Goal: Task Accomplishment & Management: Use online tool/utility

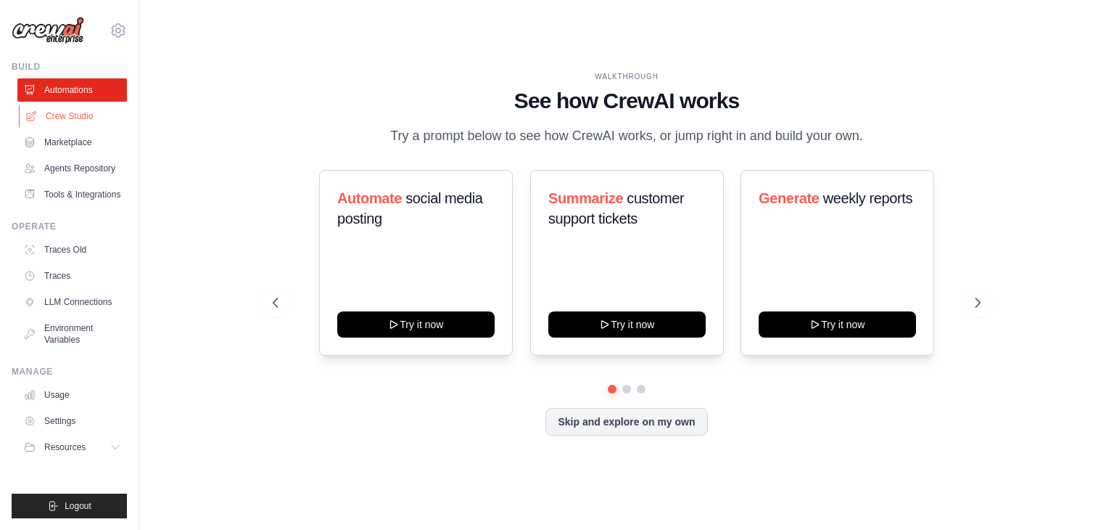
click at [76, 117] on link "Crew Studio" at bounding box center [74, 115] width 110 height 23
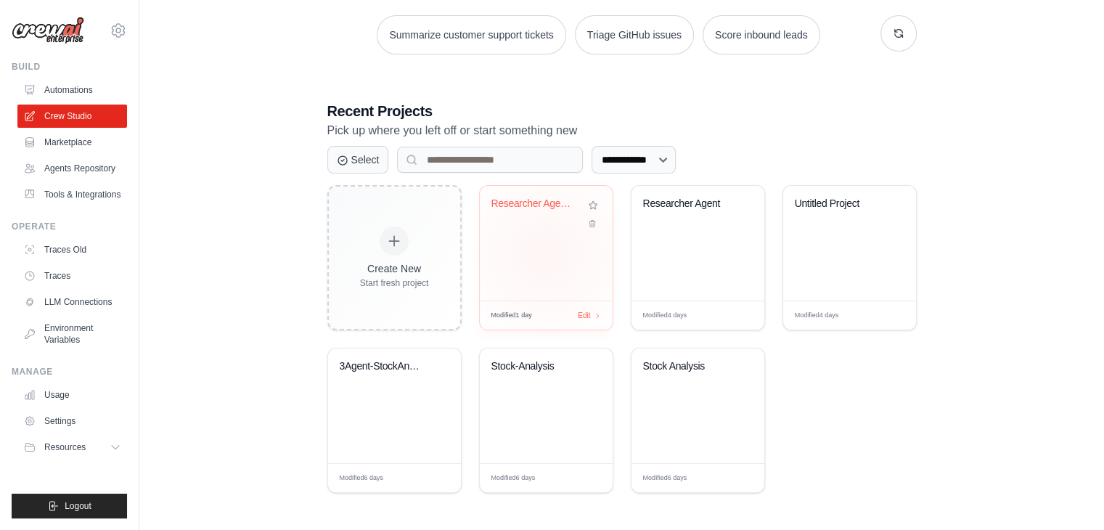
scroll to position [215, 0]
click at [528, 263] on div "Researcher Agent2" at bounding box center [546, 244] width 133 height 115
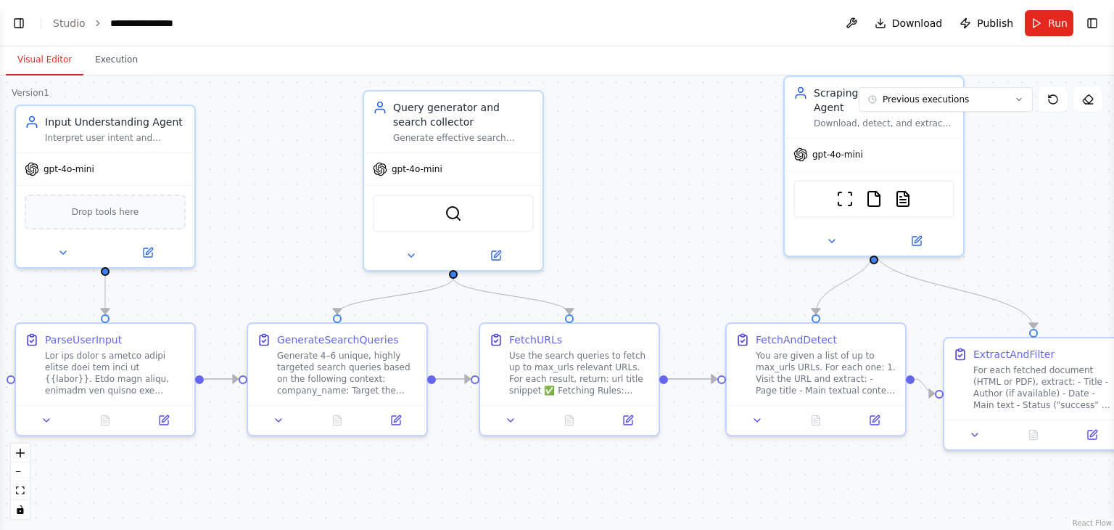
scroll to position [623, 0]
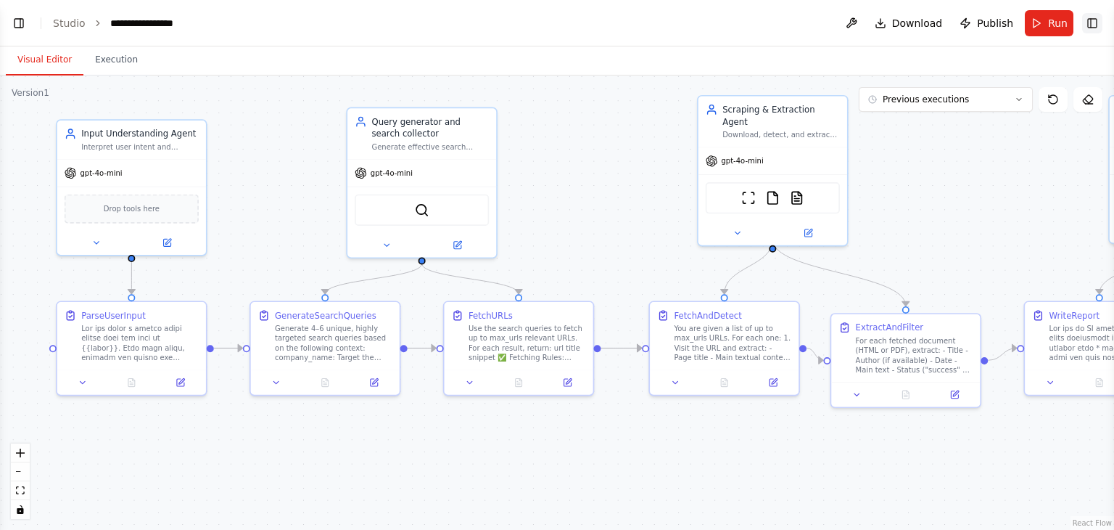
click at [1097, 31] on button "Toggle Right Sidebar" at bounding box center [1093, 23] width 20 height 20
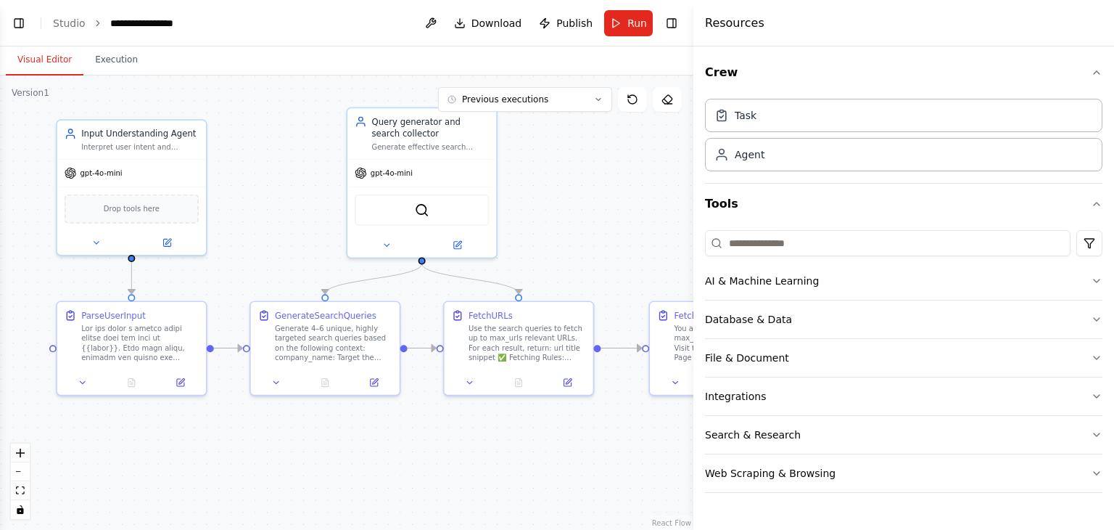
drag, startPoint x: 906, startPoint y: 176, endPoint x: 694, endPoint y: 197, distance: 212.2
click at [694, 197] on div at bounding box center [697, 265] width 6 height 530
click at [800, 428] on button "Search & Research" at bounding box center [904, 435] width 397 height 38
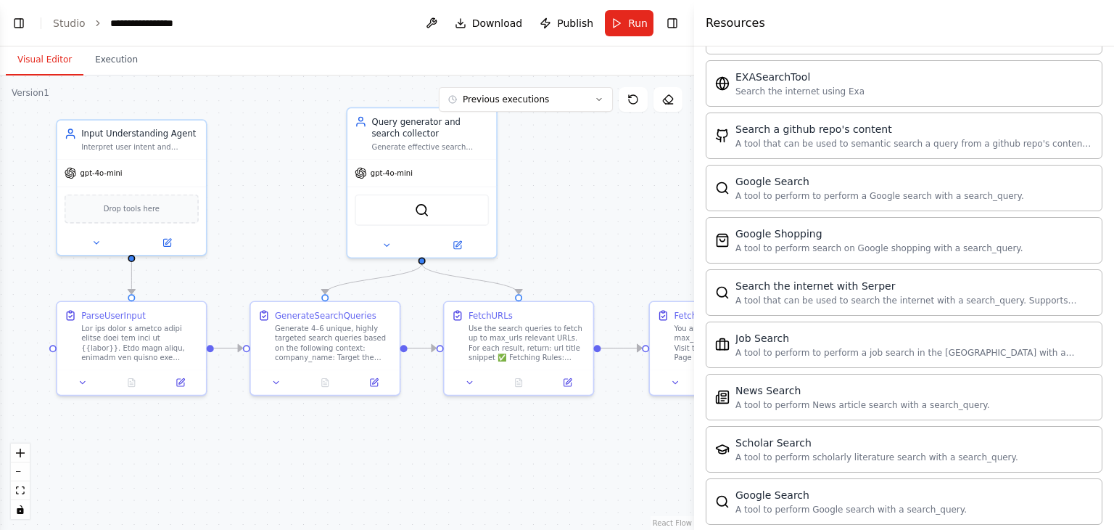
scroll to position [503, 0]
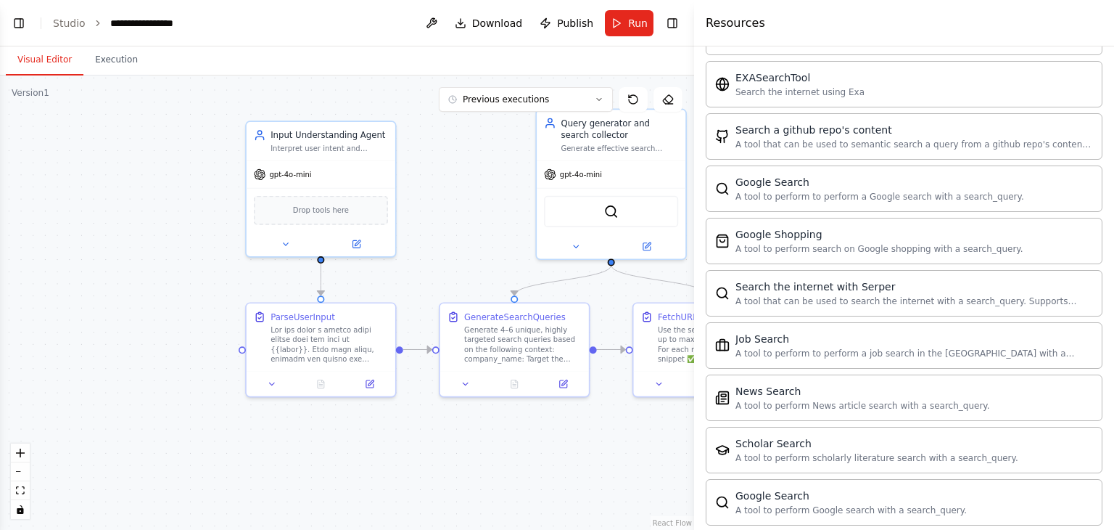
drag, startPoint x: 295, startPoint y: 165, endPoint x: 485, endPoint y: 167, distance: 189.4
click at [485, 167] on div ".deletable-edge-delete-btn { width: 20px; height: 20px; border: 0px solid #ffff…" at bounding box center [347, 302] width 694 height 454
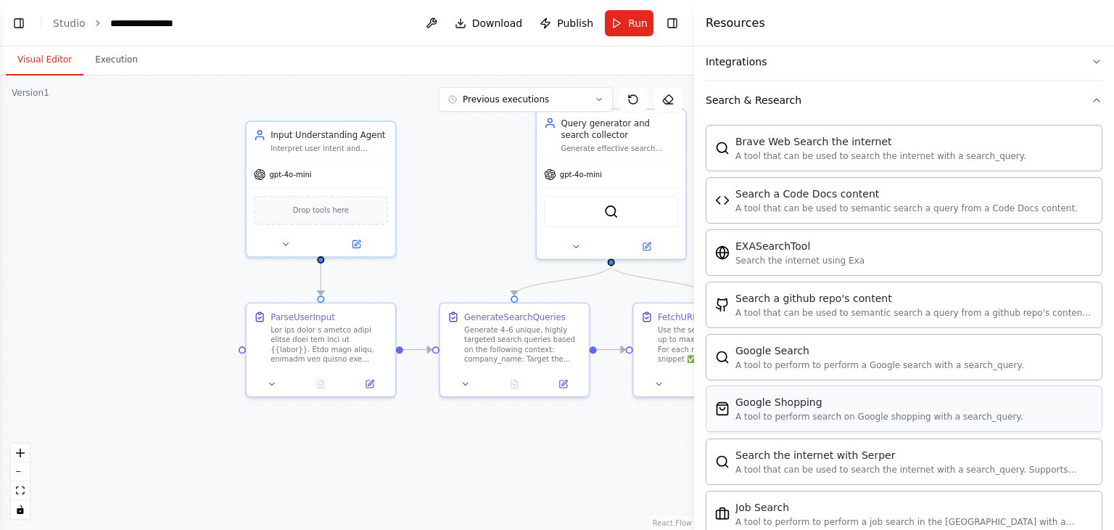
scroll to position [287, 0]
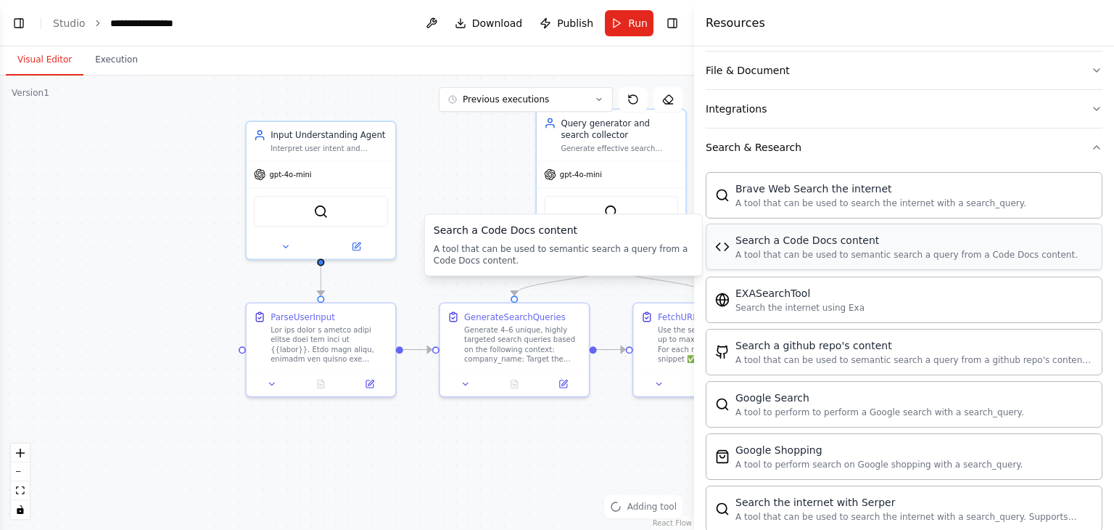
click at [875, 250] on div "A tool that can be used to semantic search a query from a Code Docs content." at bounding box center [907, 255] width 342 height 12
click at [984, 264] on div "Search a Code Docs content A tool that can be used to semantic search a query f…" at bounding box center [904, 246] width 397 height 46
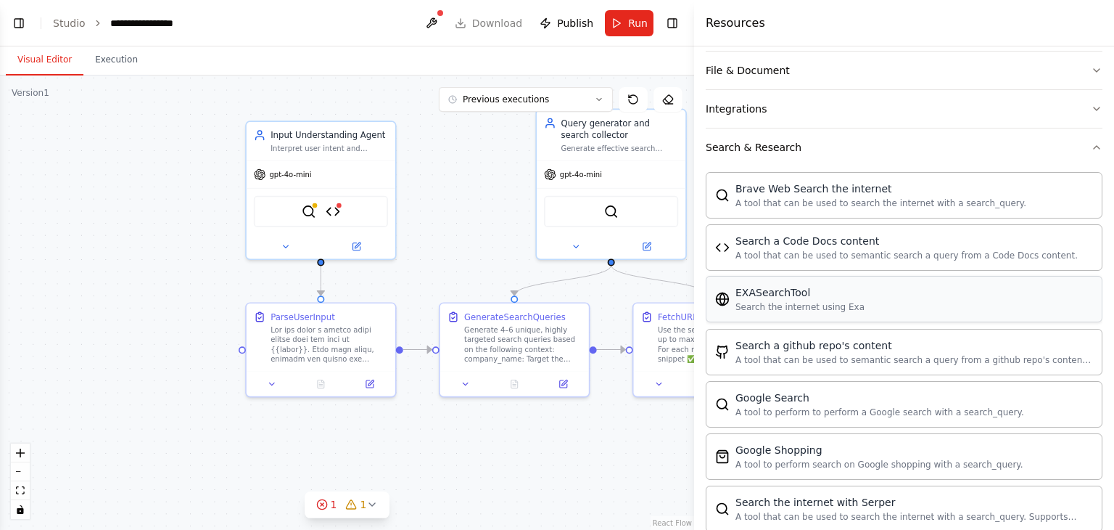
click at [908, 300] on div "EXASearchTool Search the internet using Exa" at bounding box center [904, 299] width 397 height 46
click at [776, 307] on div "Search the internet using Exa" at bounding box center [800, 307] width 129 height 12
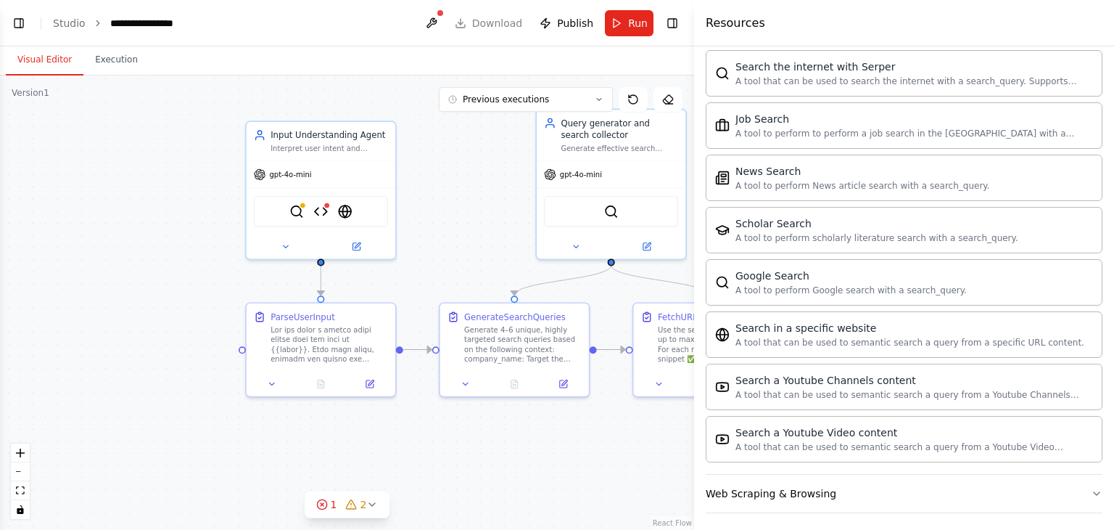
scroll to position [723, 0]
click at [356, 246] on icon at bounding box center [356, 243] width 7 height 7
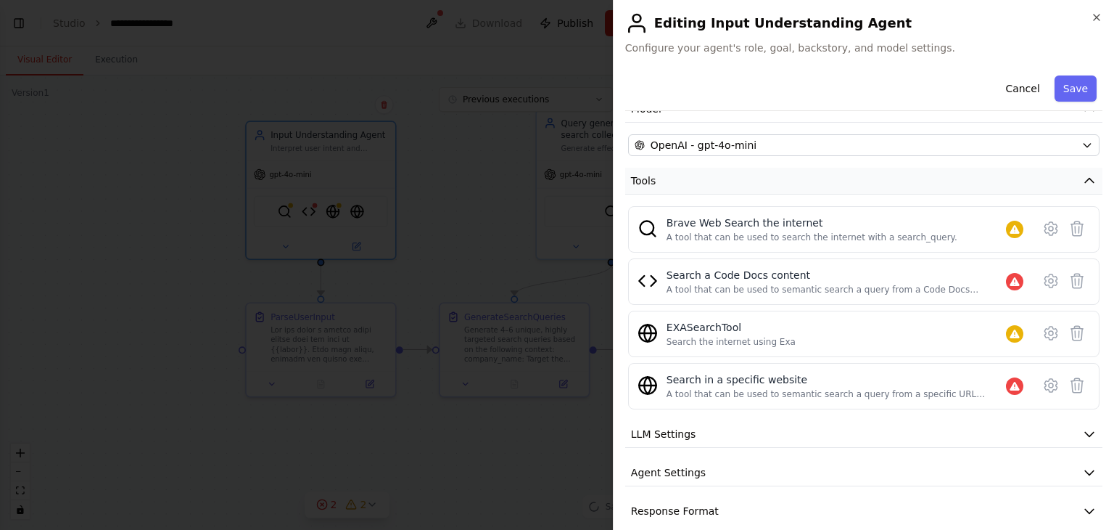
scroll to position [118, 0]
click at [1045, 221] on icon at bounding box center [1051, 227] width 12 height 13
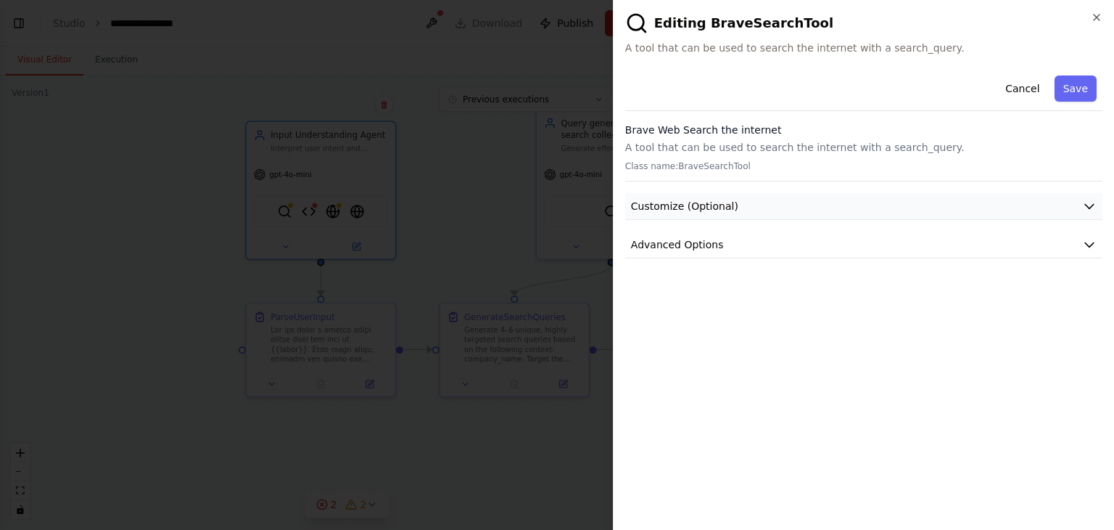
click at [1027, 198] on button "Customize (Optional)" at bounding box center [863, 206] width 477 height 27
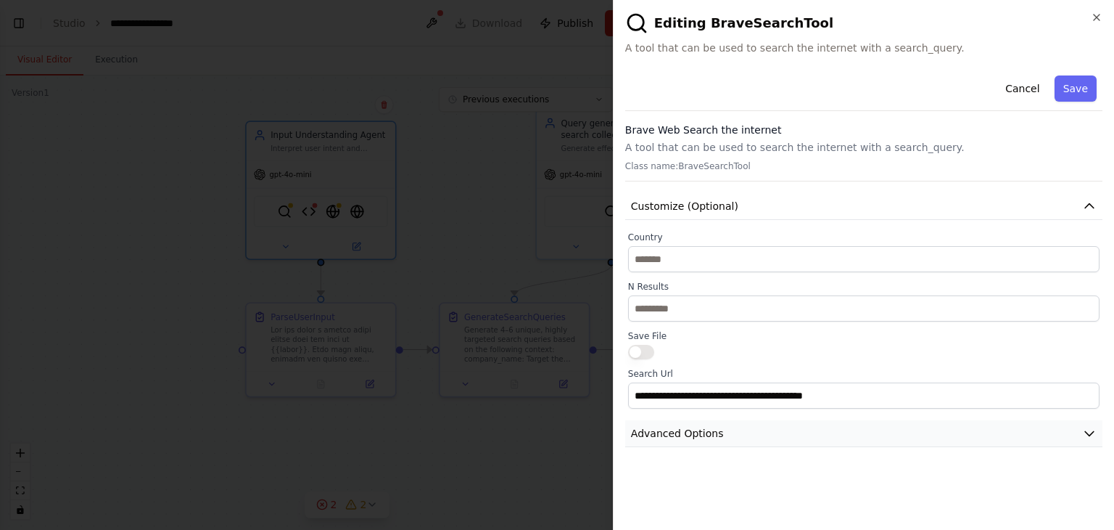
click at [935, 434] on button "Advanced Options" at bounding box center [863, 433] width 477 height 27
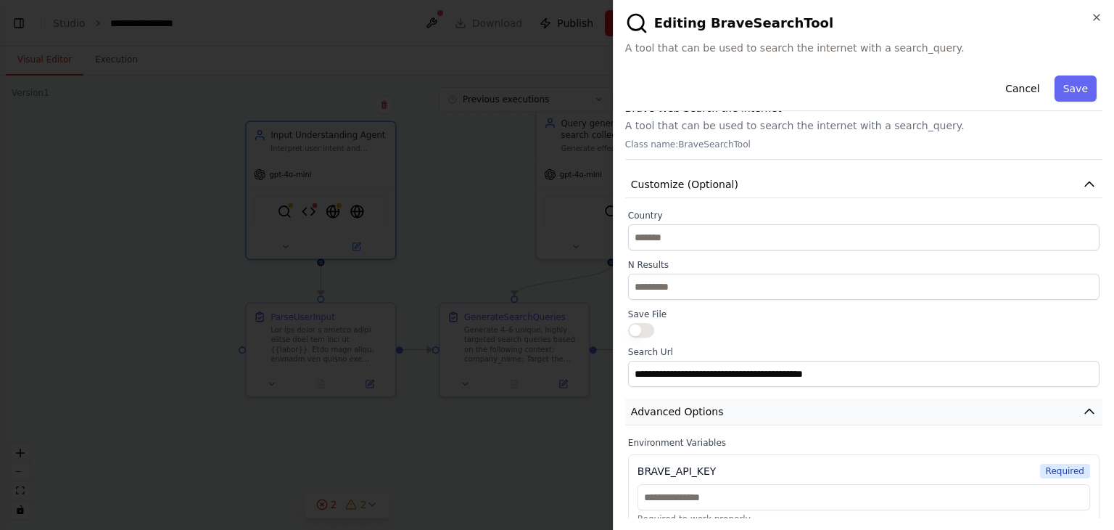
scroll to position [37, 0]
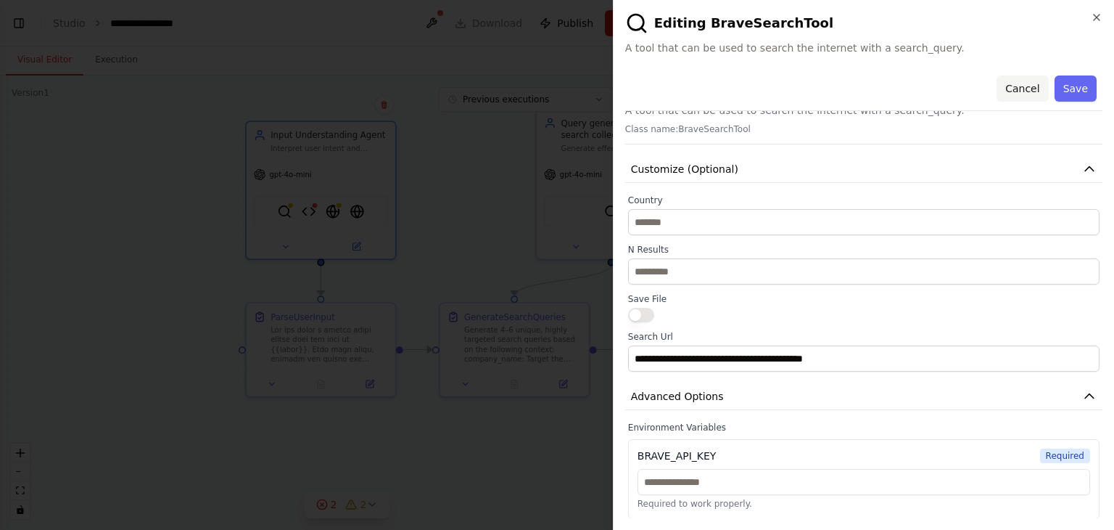
click at [1017, 97] on button "Cancel" at bounding box center [1023, 88] width 52 height 26
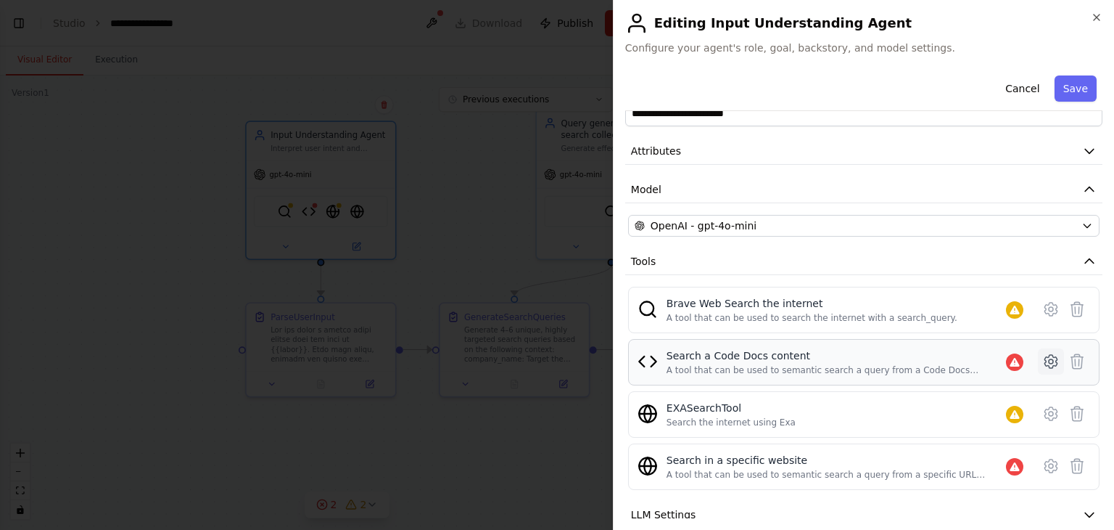
click at [1043, 361] on icon at bounding box center [1051, 361] width 17 height 17
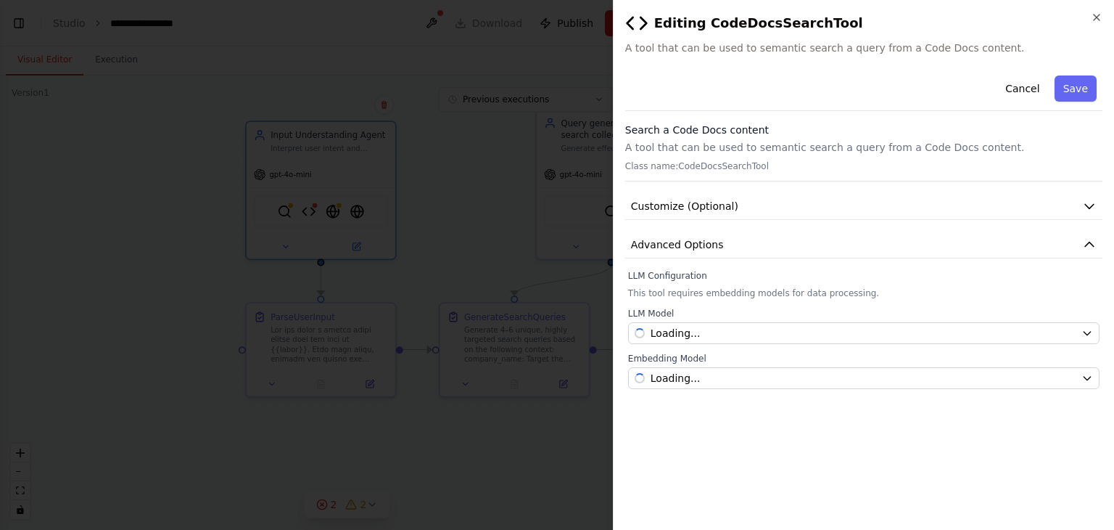
scroll to position [0, 0]
click at [891, 210] on button "Customize (Optional)" at bounding box center [863, 206] width 477 height 27
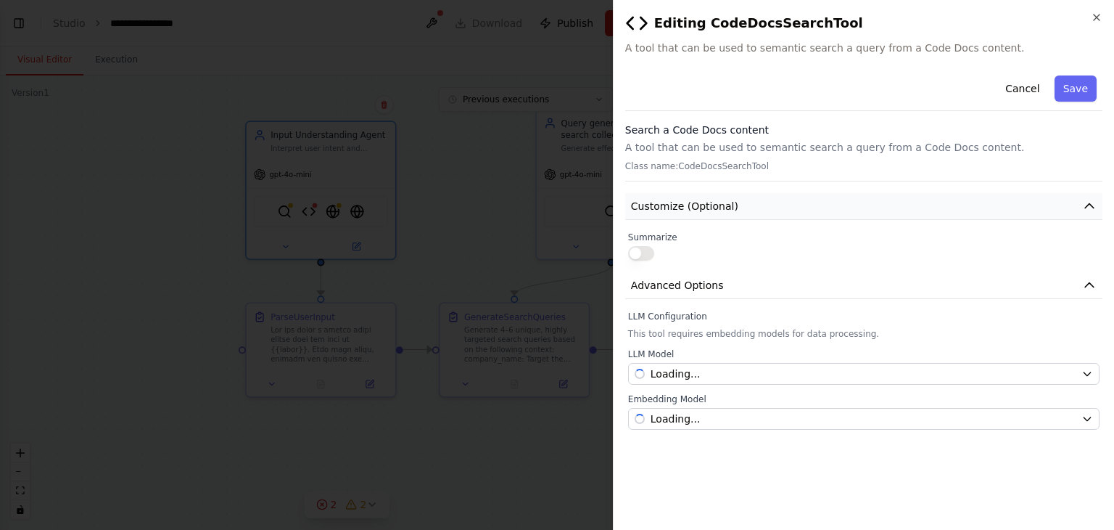
click at [891, 210] on button "Customize (Optional)" at bounding box center [863, 206] width 477 height 27
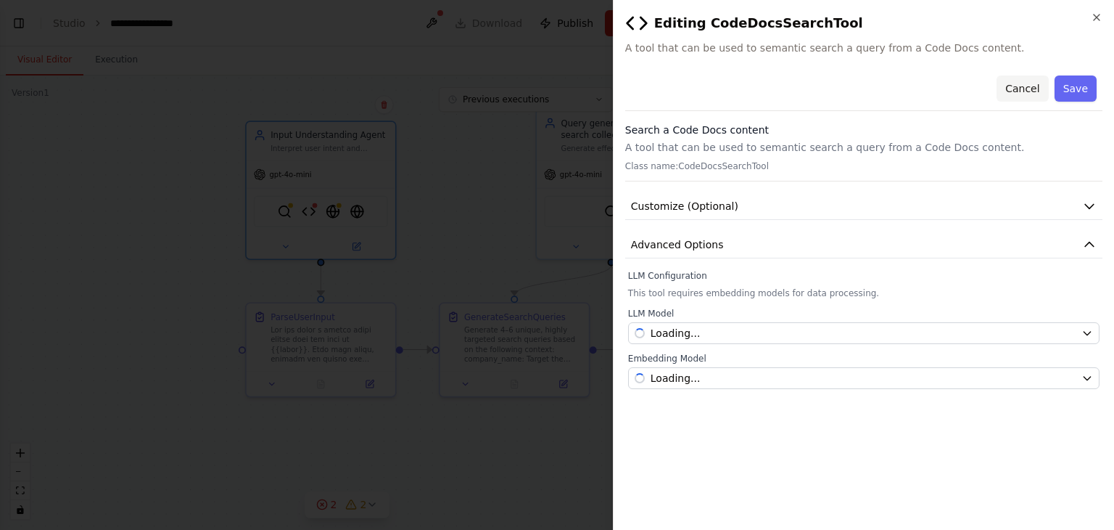
click at [1036, 78] on button "Cancel" at bounding box center [1023, 88] width 52 height 26
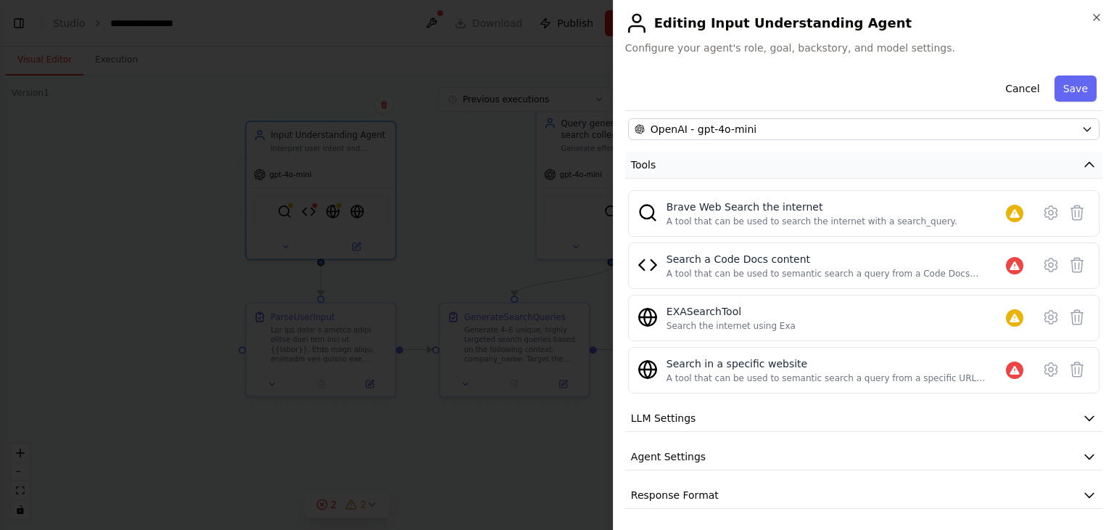
scroll to position [133, 0]
click at [1043, 322] on icon at bounding box center [1051, 317] width 17 height 17
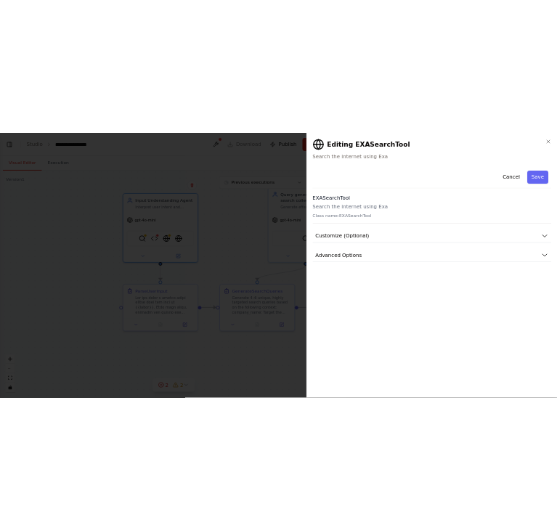
scroll to position [0, 0]
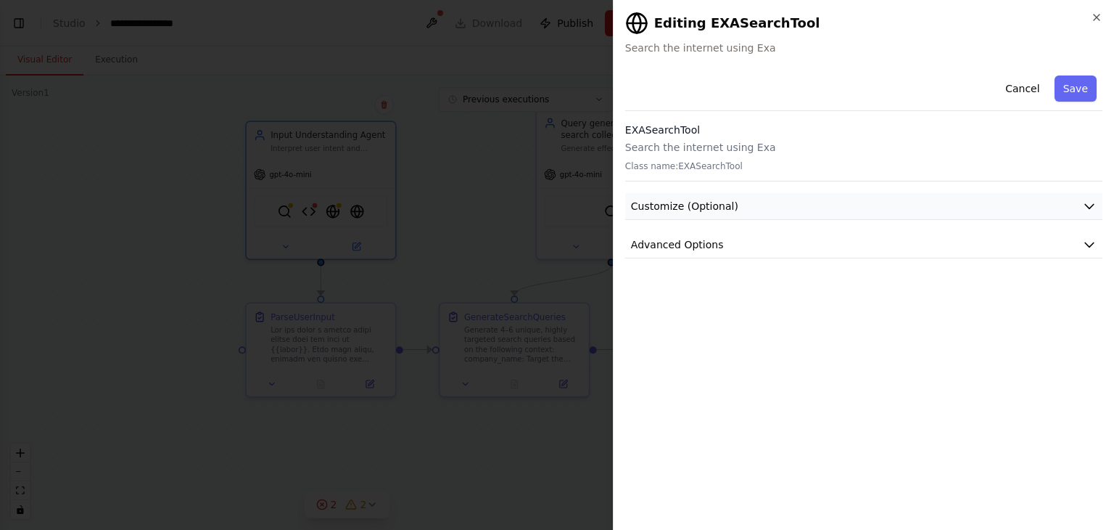
click at [1009, 213] on button "Customize (Optional)" at bounding box center [863, 206] width 477 height 27
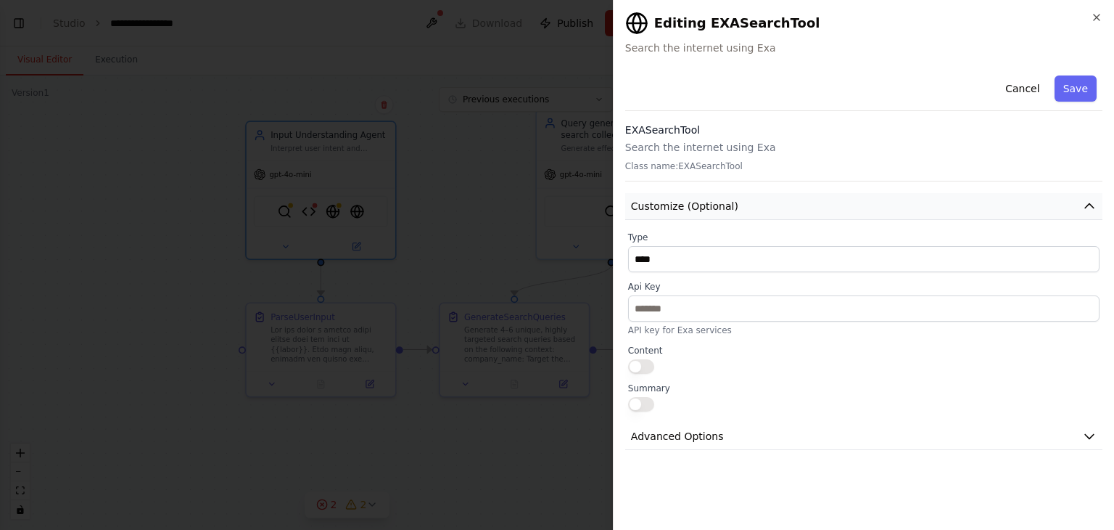
click at [1055, 197] on button "Customize (Optional)" at bounding box center [863, 206] width 477 height 27
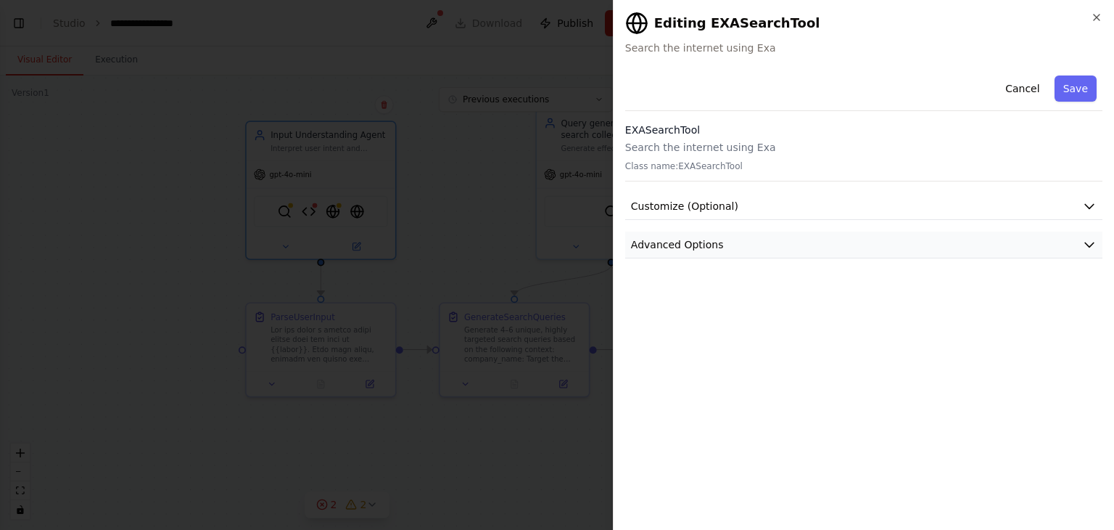
click at [987, 245] on button "Advanced Options" at bounding box center [863, 244] width 477 height 27
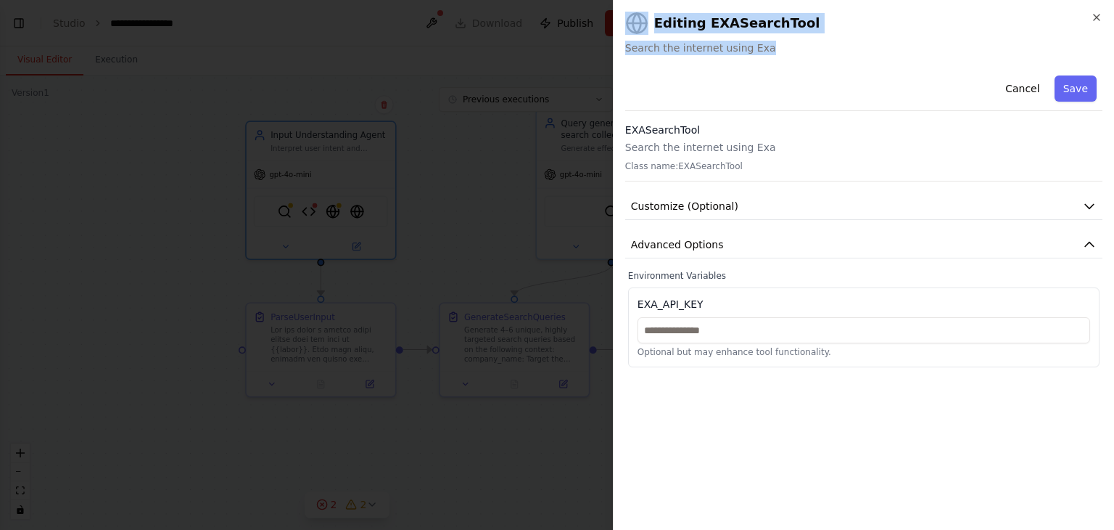
drag, startPoint x: 797, startPoint y: 41, endPoint x: 589, endPoint y: 18, distance: 208.8
click at [589, 18] on body "BETA Hello! I'm the CrewAI assistant. What kind of automation do you want to bu…" at bounding box center [557, 265] width 1114 height 530
copy body "Close Editing EXASearchTool Search the internet using Exa"
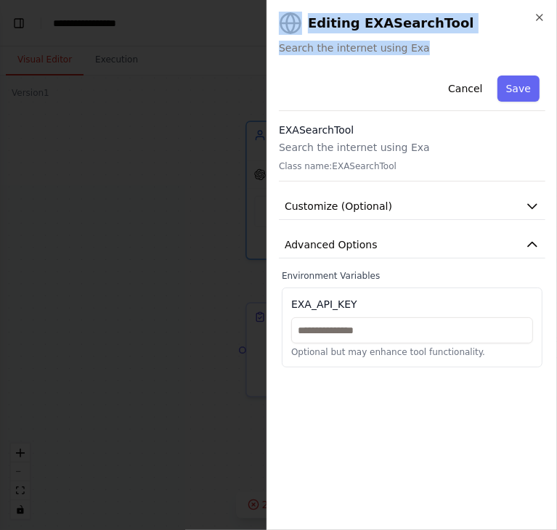
scroll to position [881, 0]
click at [534, 15] on icon "button" at bounding box center [539, 18] width 12 height 12
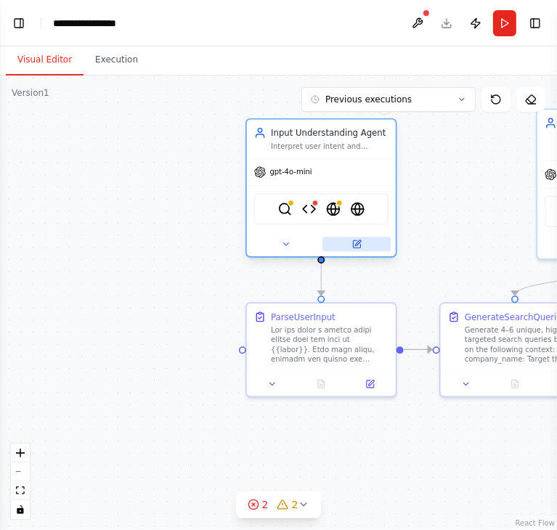
click at [357, 240] on icon at bounding box center [356, 243] width 7 height 7
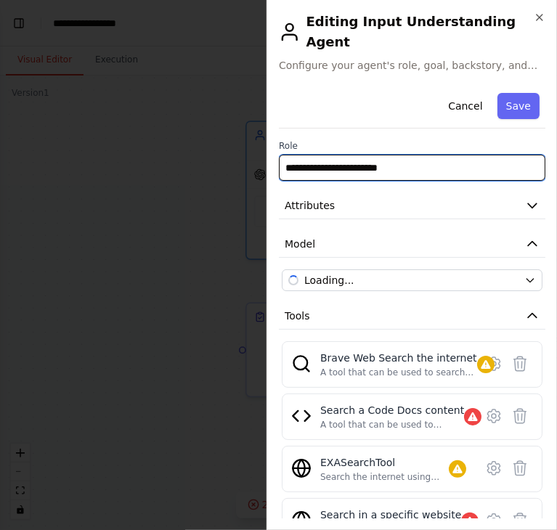
click at [402, 155] on input "**********" at bounding box center [412, 168] width 266 height 26
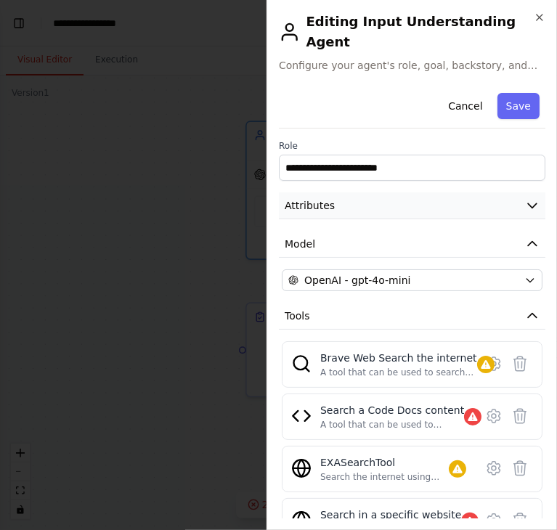
click at [527, 204] on icon "button" at bounding box center [531, 206] width 9 height 4
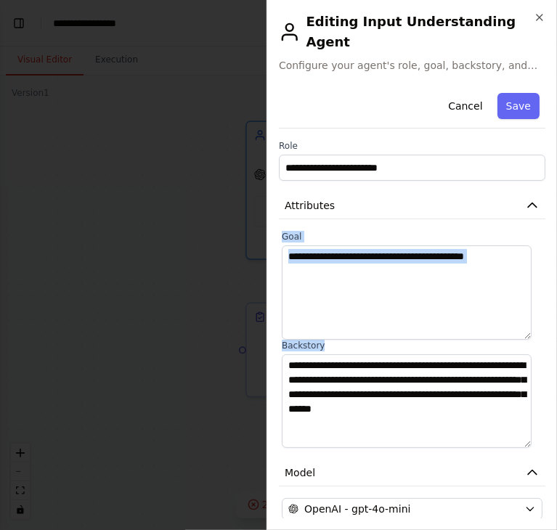
drag, startPoint x: 281, startPoint y: 208, endPoint x: 312, endPoint y: 405, distance: 199.1
click at [312, 405] on div "**********" at bounding box center [412, 487] width 266 height 801
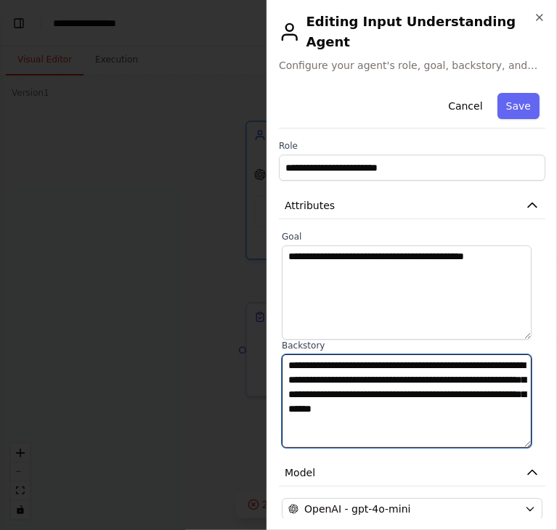
click at [337, 407] on textarea "**********" at bounding box center [407, 401] width 250 height 94
drag, startPoint x: 337, startPoint y: 407, endPoint x: 270, endPoint y: 207, distance: 211.1
click at [270, 207] on div "**********" at bounding box center [411, 265] width 290 height 530
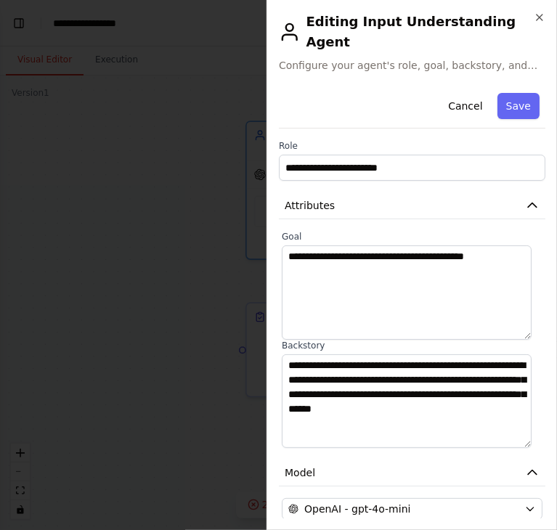
click at [270, 207] on div "**********" at bounding box center [411, 265] width 290 height 530
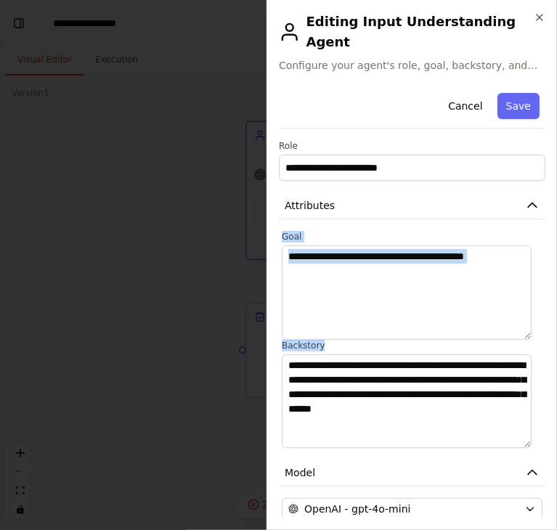
drag, startPoint x: 270, startPoint y: 207, endPoint x: 321, endPoint y: 345, distance: 147.2
click at [321, 345] on div "**********" at bounding box center [411, 265] width 290 height 530
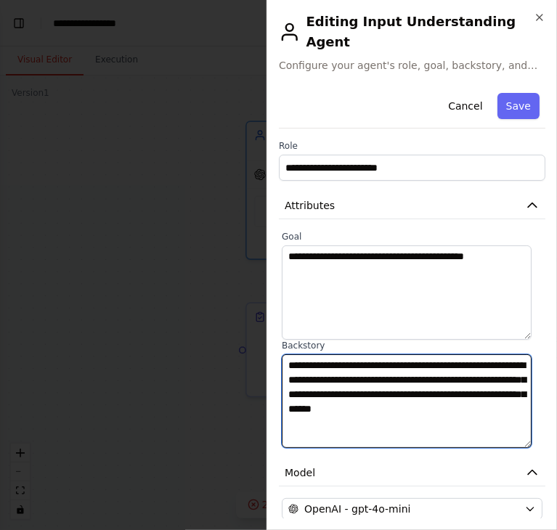
click at [319, 379] on textarea "**********" at bounding box center [407, 401] width 250 height 94
click at [337, 426] on textarea "**********" at bounding box center [407, 401] width 250 height 94
drag, startPoint x: 337, startPoint y: 415, endPoint x: 276, endPoint y: 215, distance: 208.8
click at [276, 215] on div "**********" at bounding box center [411, 265] width 290 height 530
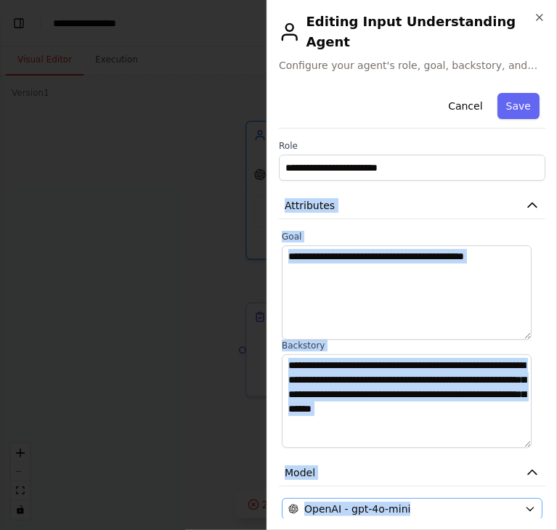
drag, startPoint x: 276, startPoint y: 178, endPoint x: 414, endPoint y: 485, distance: 337.1
click at [414, 485] on div "**********" at bounding box center [411, 265] width 290 height 530
copy div "**********"
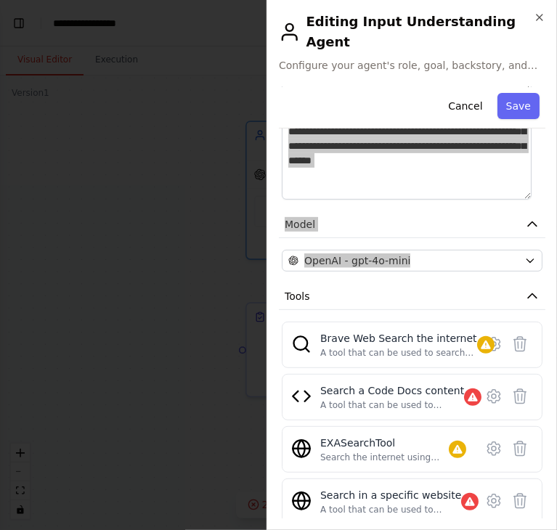
scroll to position [362, 0]
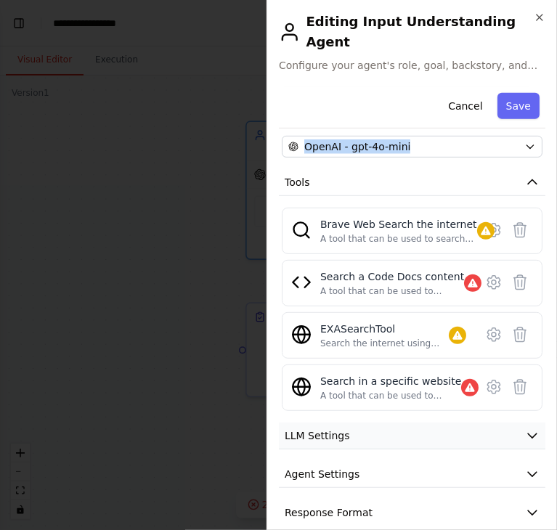
click at [381, 422] on button "LLM Settings" at bounding box center [412, 435] width 266 height 27
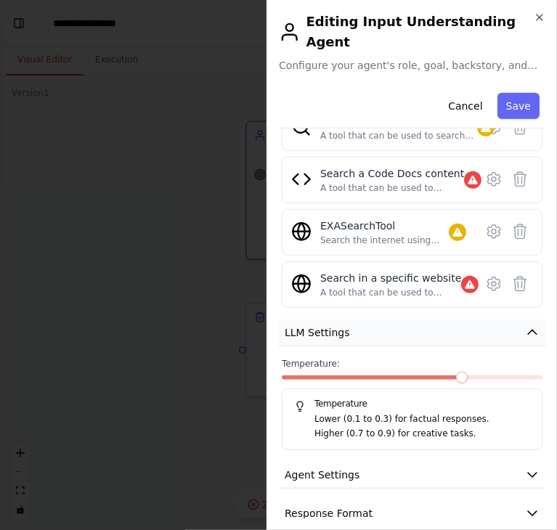
scroll to position [463, 0]
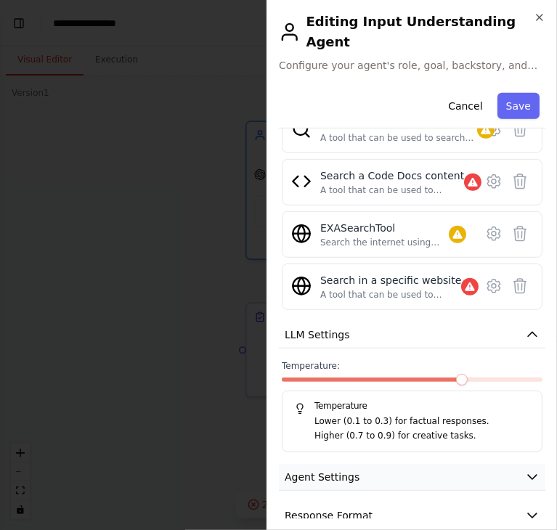
click at [367, 464] on button "Agent Settings" at bounding box center [412, 477] width 266 height 27
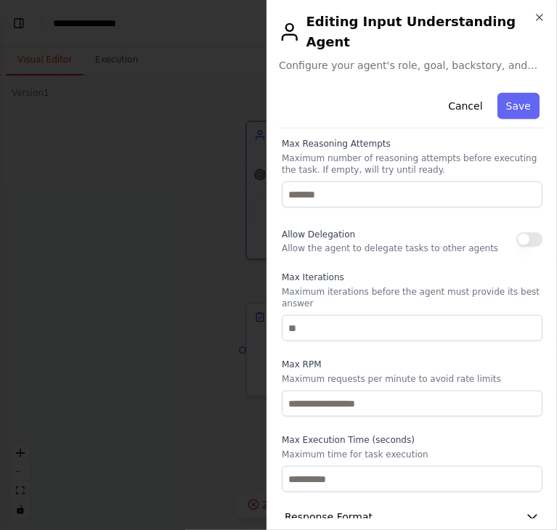
scroll to position [877, 0]
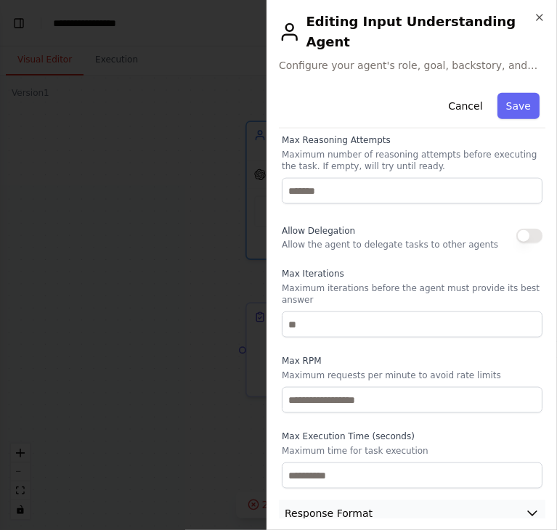
click at [348, 506] on span "Response Format" at bounding box center [328, 513] width 88 height 15
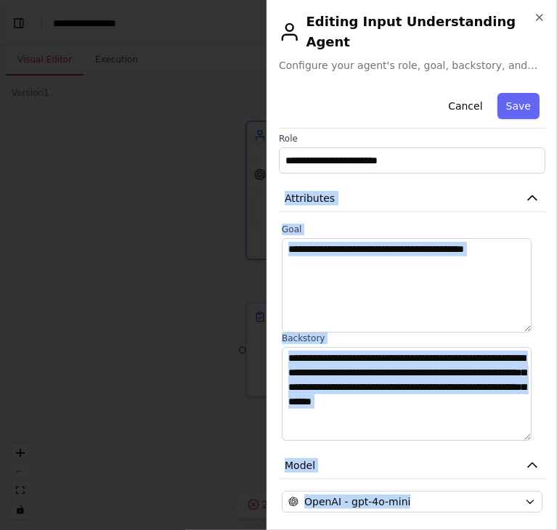
scroll to position [0, 0]
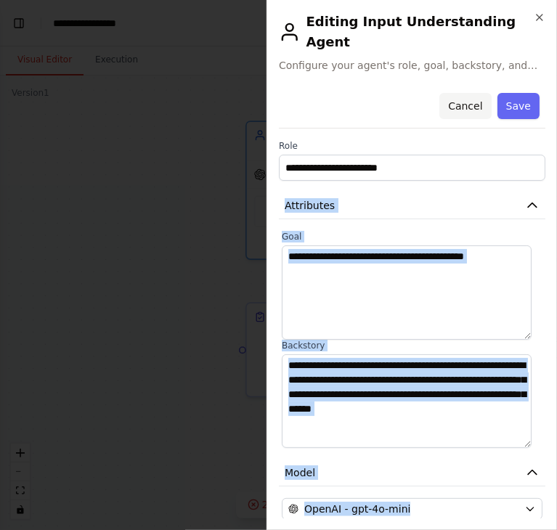
click at [454, 93] on button "Cancel" at bounding box center [465, 106] width 52 height 26
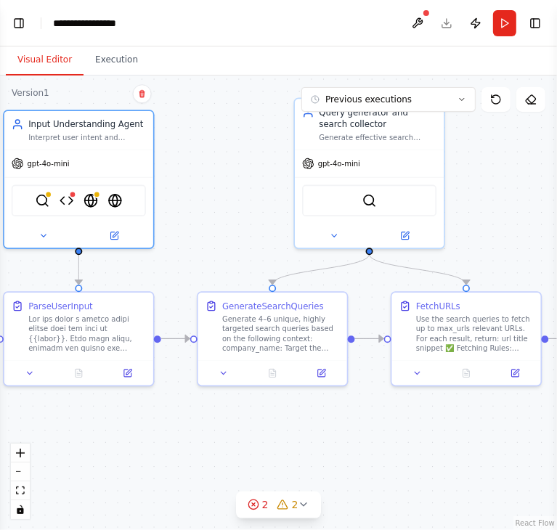
drag, startPoint x: 457, startPoint y: 219, endPoint x: 200, endPoint y: 210, distance: 257.0
click at [200, 210] on div ".deletable-edge-delete-btn { width: 20px; height: 20px; border: 0px solid #ffff…" at bounding box center [278, 302] width 557 height 454
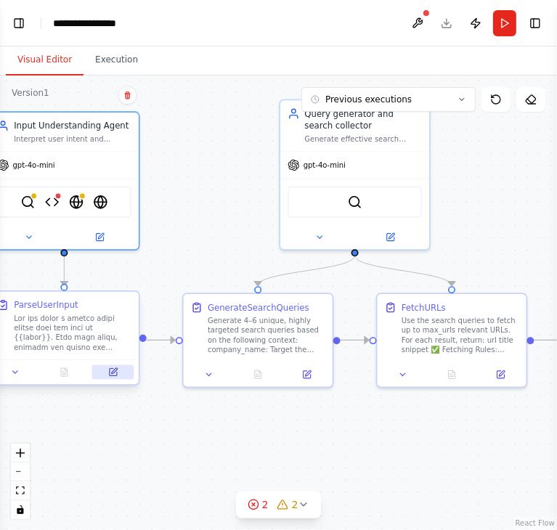
click at [113, 374] on icon at bounding box center [113, 372] width 7 height 7
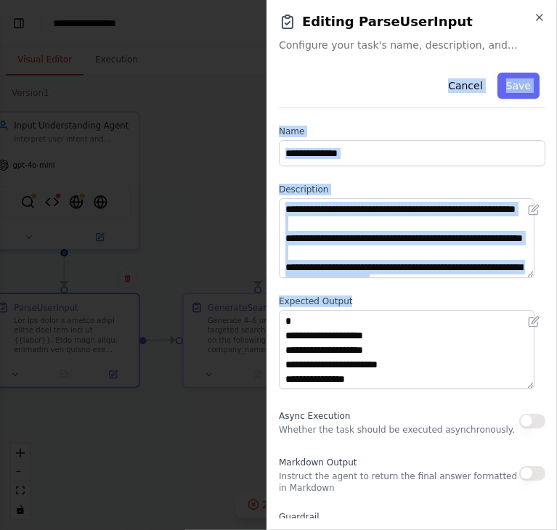
drag, startPoint x: 279, startPoint y: 65, endPoint x: 376, endPoint y: 352, distance: 303.3
click at [376, 352] on div "**********" at bounding box center [411, 265] width 290 height 530
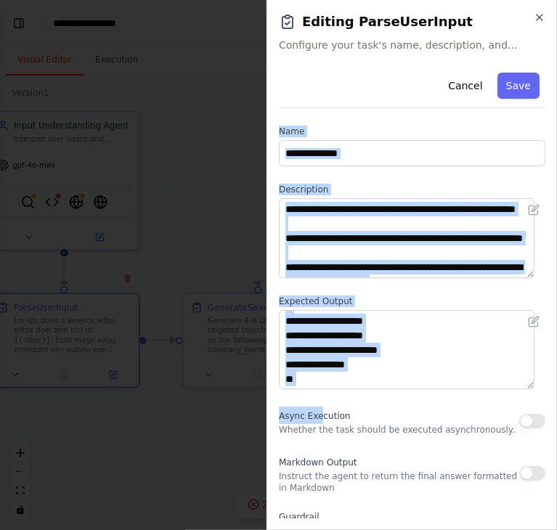
drag, startPoint x: 316, startPoint y: 407, endPoint x: 270, endPoint y: 120, distance: 290.2
click at [270, 120] on div "**********" at bounding box center [411, 265] width 290 height 530
copy div "**********"
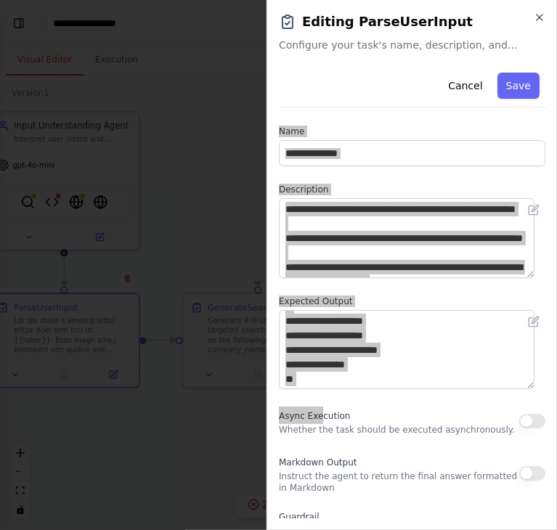
scroll to position [148, 0]
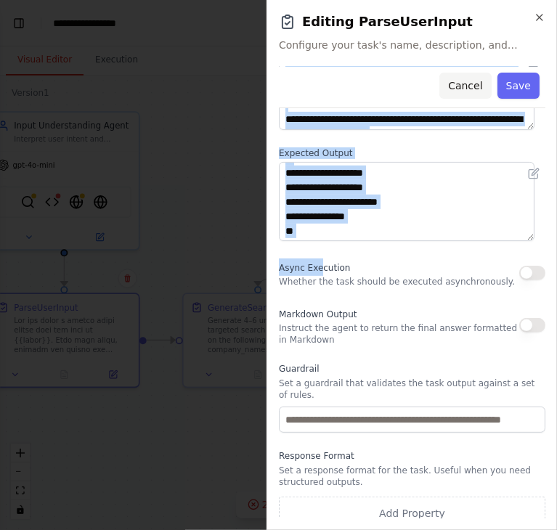
click at [456, 86] on button "Cancel" at bounding box center [465, 86] width 52 height 26
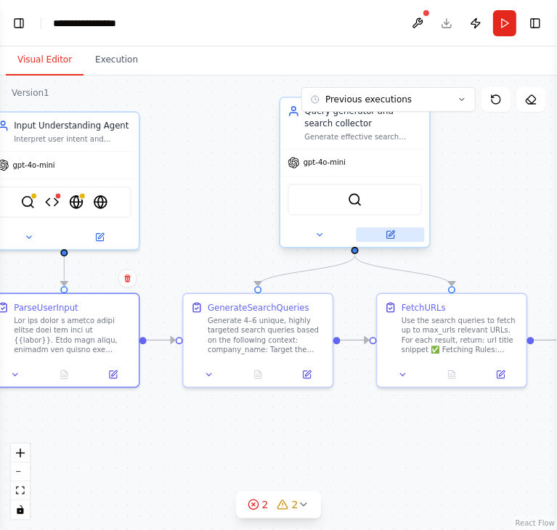
click at [379, 239] on button at bounding box center [390, 234] width 68 height 15
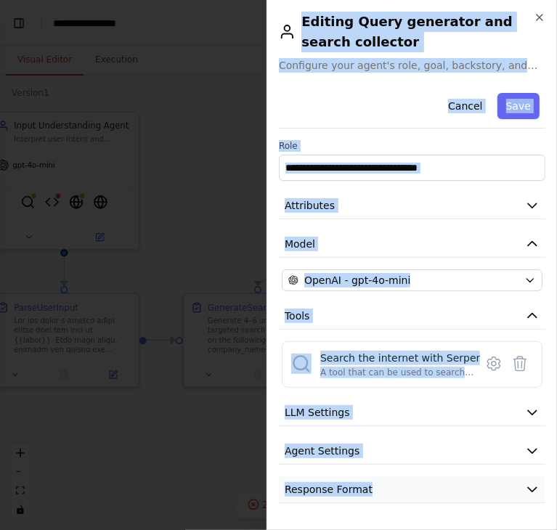
drag, startPoint x: 300, startPoint y: 17, endPoint x: 408, endPoint y: 487, distance: 481.9
click at [408, 487] on div "**********" at bounding box center [411, 265] width 290 height 530
copy div "Editing Query generator and search collector Configure your agent's role, goal,…"
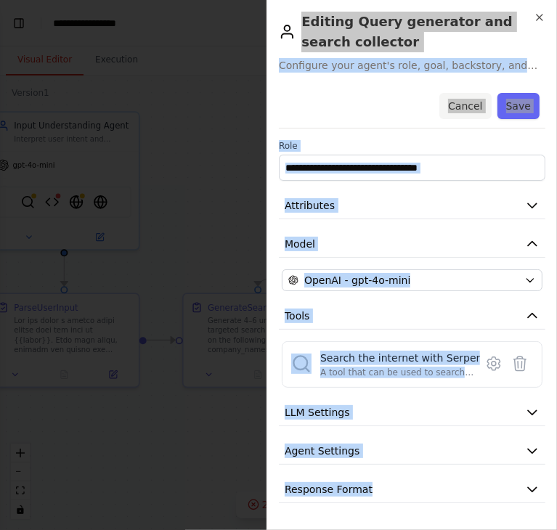
click at [476, 111] on button "Cancel" at bounding box center [465, 106] width 52 height 26
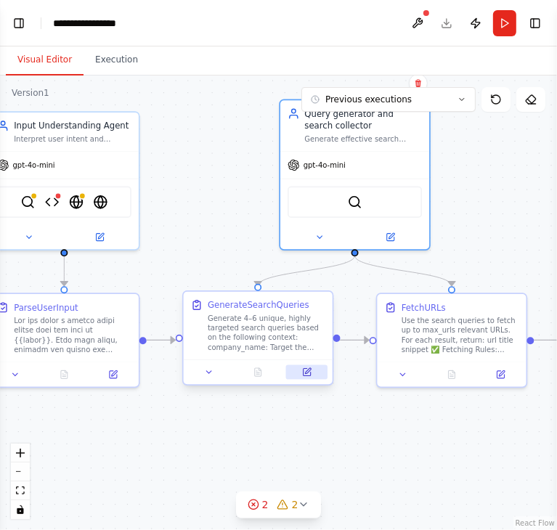
click at [304, 371] on icon at bounding box center [306, 372] width 7 height 7
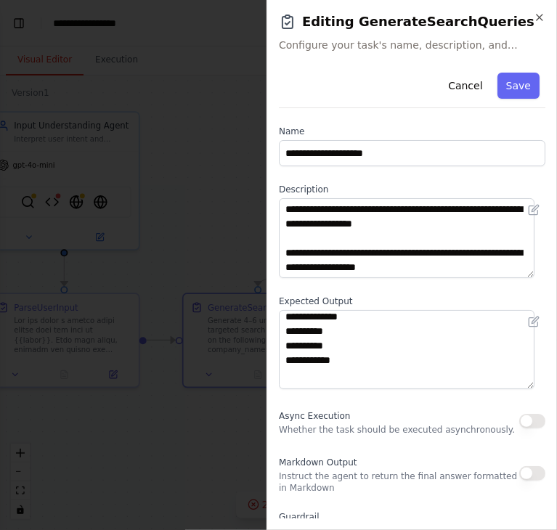
scroll to position [0, 0]
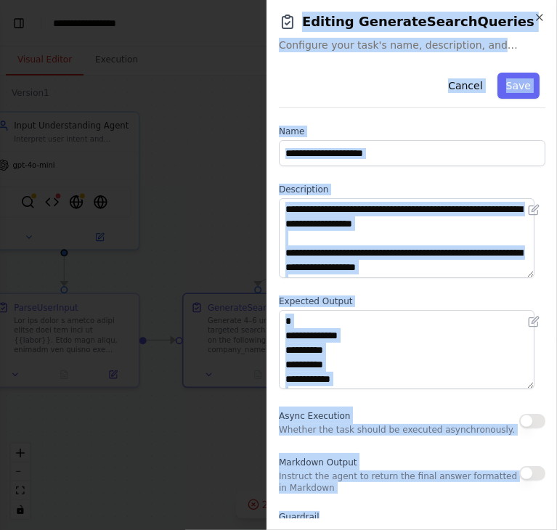
drag, startPoint x: 295, startPoint y: 15, endPoint x: 356, endPoint y: 504, distance: 493.5
click at [356, 504] on div "**********" at bounding box center [411, 265] width 290 height 530
click at [398, 276] on textarea "**********" at bounding box center [406, 238] width 255 height 80
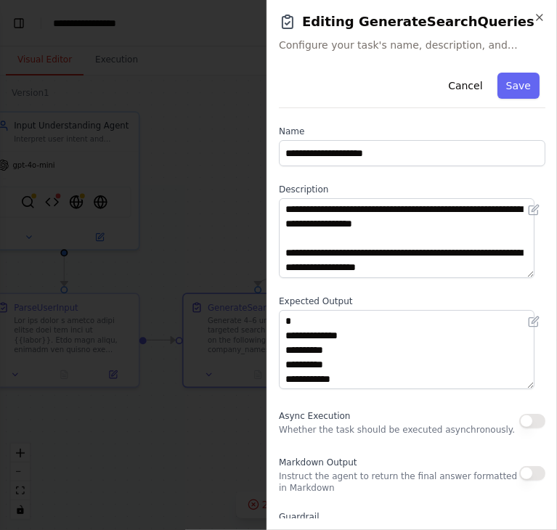
click at [364, 52] on div "**********" at bounding box center [411, 265] width 290 height 530
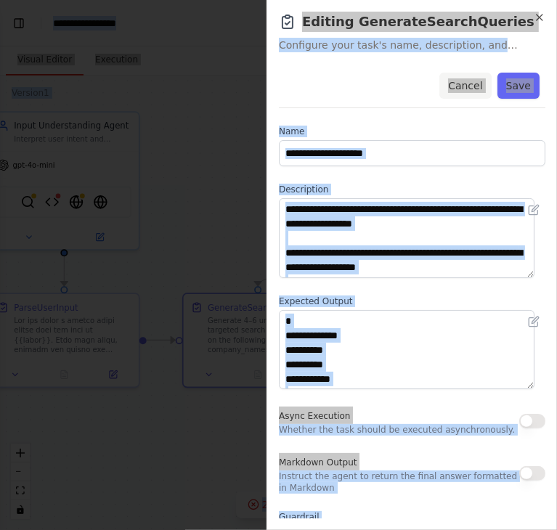
click at [461, 89] on button "Cancel" at bounding box center [465, 86] width 52 height 26
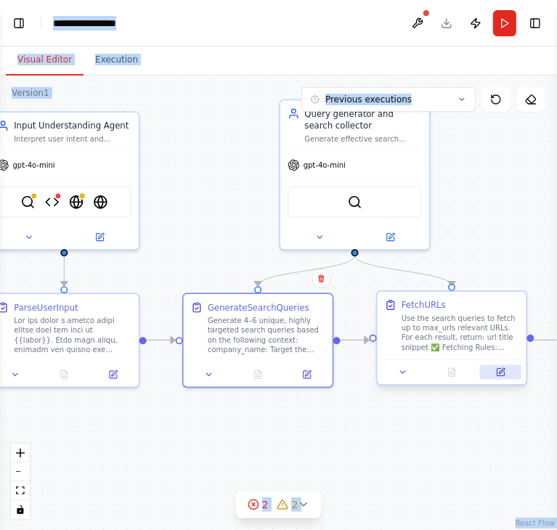
click at [498, 370] on icon at bounding box center [499, 372] width 7 height 7
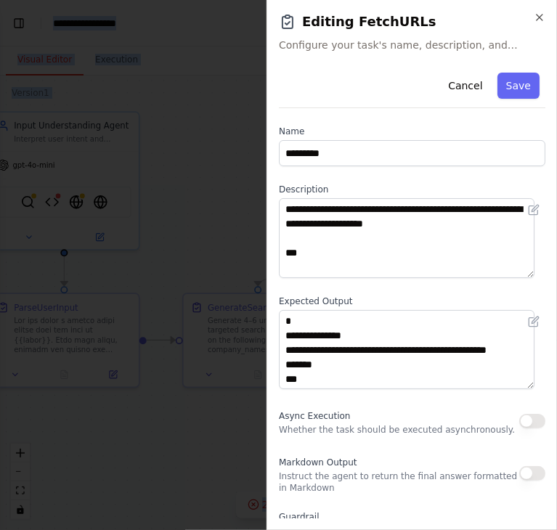
click at [354, 56] on div "**********" at bounding box center [411, 265] width 290 height 530
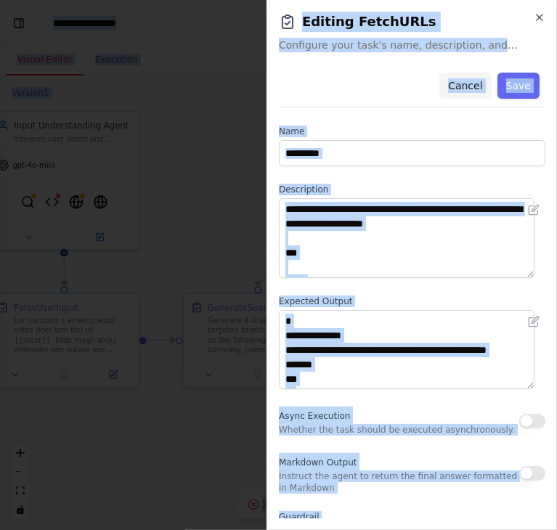
click at [465, 90] on button "Cancel" at bounding box center [465, 86] width 52 height 26
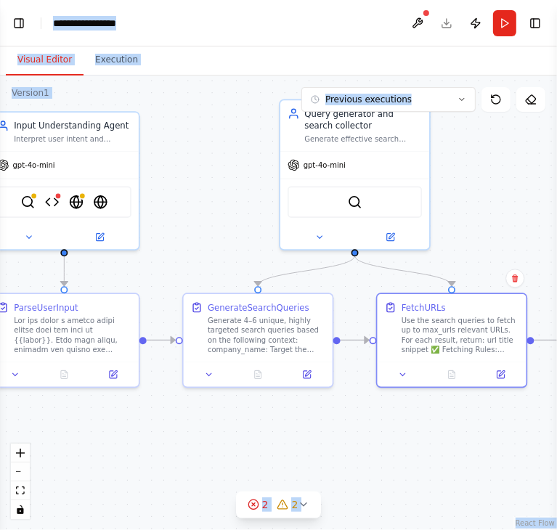
click at [472, 195] on div ".deletable-edge-delete-btn { width: 20px; height: 20px; border: 0px solid #ffff…" at bounding box center [278, 302] width 557 height 454
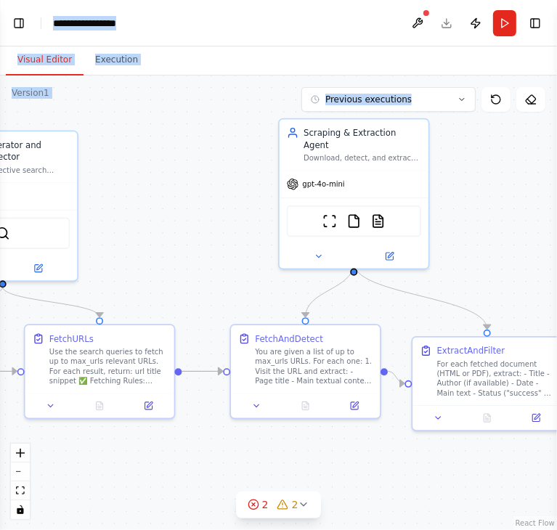
drag, startPoint x: 472, startPoint y: 195, endPoint x: 120, endPoint y: 227, distance: 353.3
click at [120, 227] on div ".deletable-edge-delete-btn { width: 20px; height: 20px; border: 0px solid #ffff…" at bounding box center [278, 302] width 557 height 454
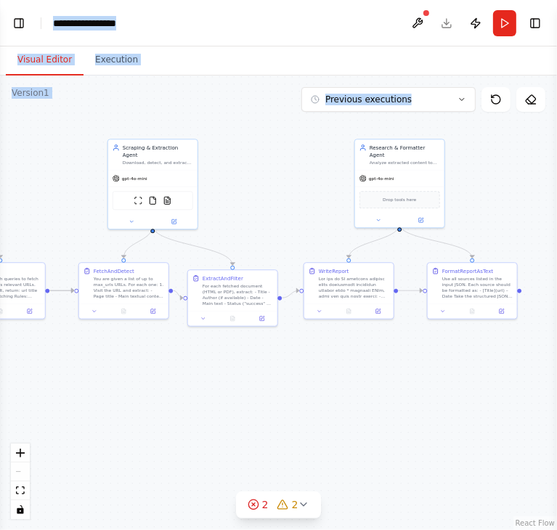
drag, startPoint x: 207, startPoint y: 257, endPoint x: 36, endPoint y: 211, distance: 177.2
click at [36, 211] on div ".deletable-edge-delete-btn { width: 20px; height: 20px; border: 0px solid #ffff…" at bounding box center [278, 302] width 557 height 454
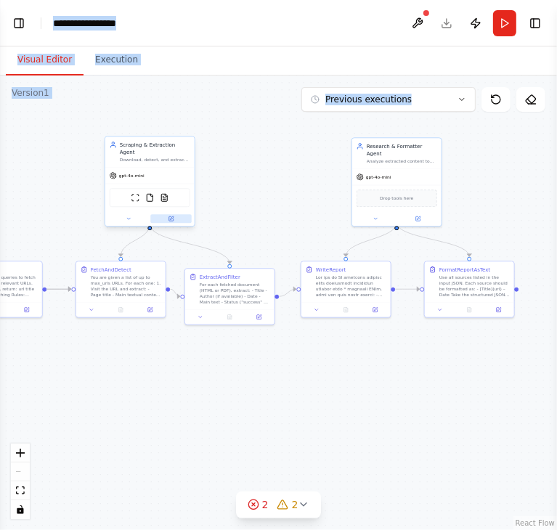
click at [169, 216] on icon at bounding box center [171, 218] width 4 height 4
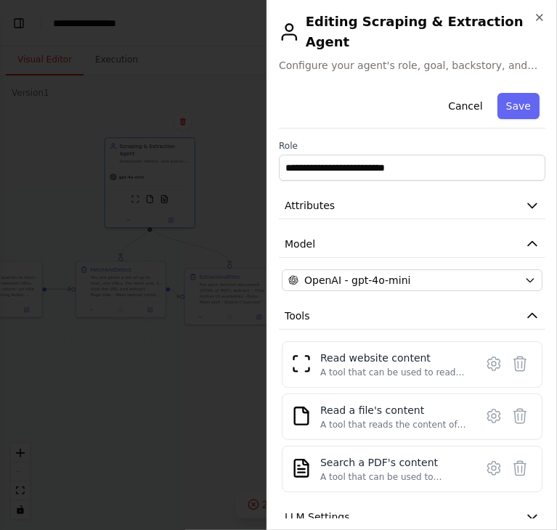
click at [351, 104] on div "Cancel Save" at bounding box center [412, 107] width 266 height 41
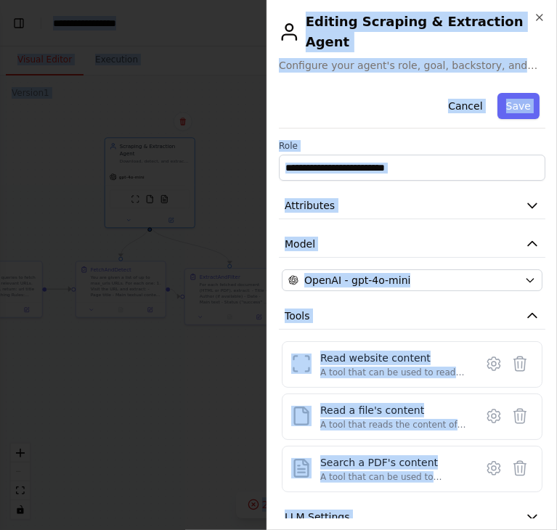
copy body "BETA Hello! I'm the CrewAI assistant. What kind of automation do you want to bu…"
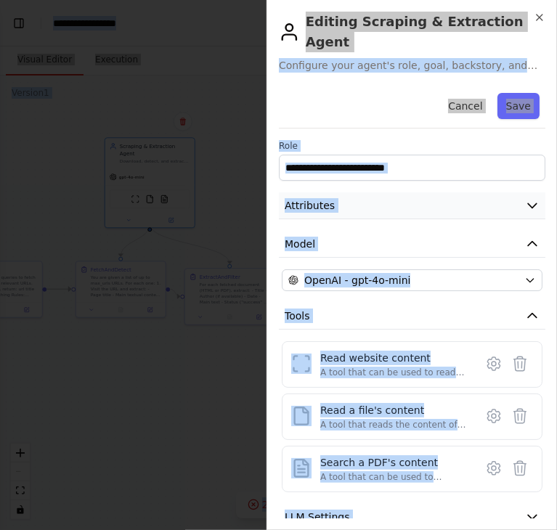
click at [412, 192] on button "Attributes" at bounding box center [412, 205] width 266 height 27
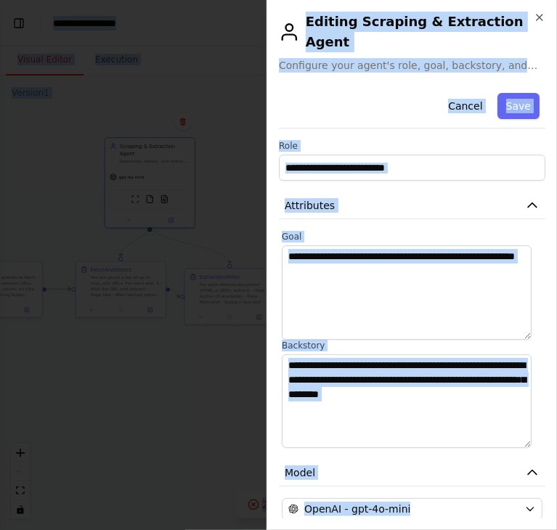
click at [490, 378] on textarea "**********" at bounding box center [407, 401] width 250 height 94
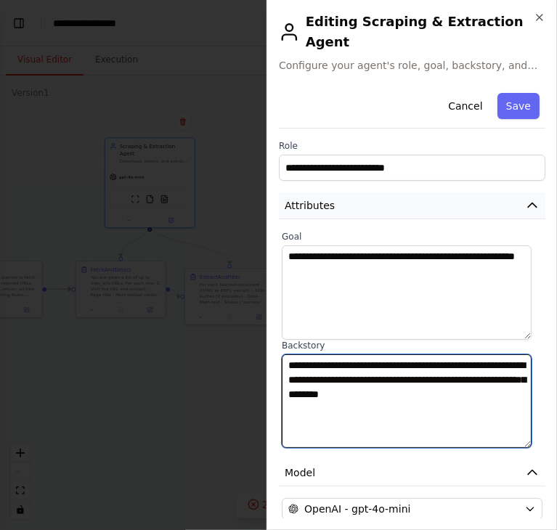
drag, startPoint x: 490, startPoint y: 378, endPoint x: 284, endPoint y: 184, distance: 283.3
click at [284, 184] on div "**********" at bounding box center [412, 461] width 266 height 749
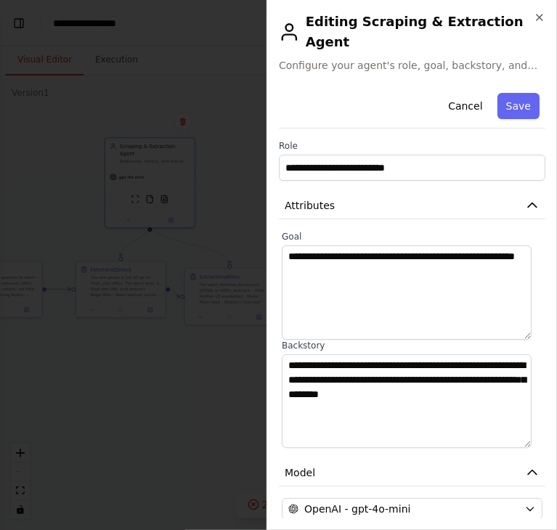
click at [316, 66] on div "**********" at bounding box center [411, 265] width 290 height 530
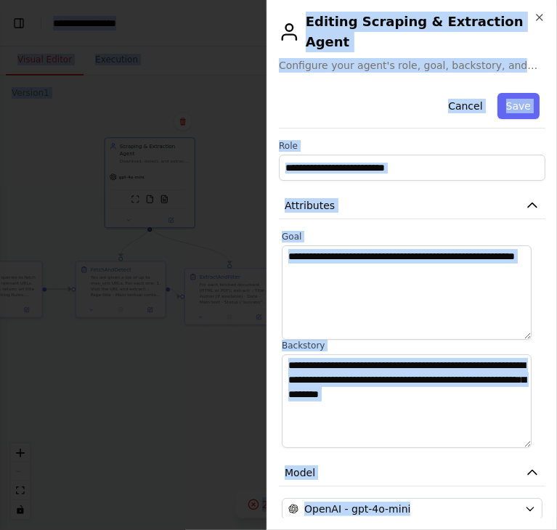
copy body "BETA Hello! I'm the CrewAI assistant. What kind of automation do you want to bu…"
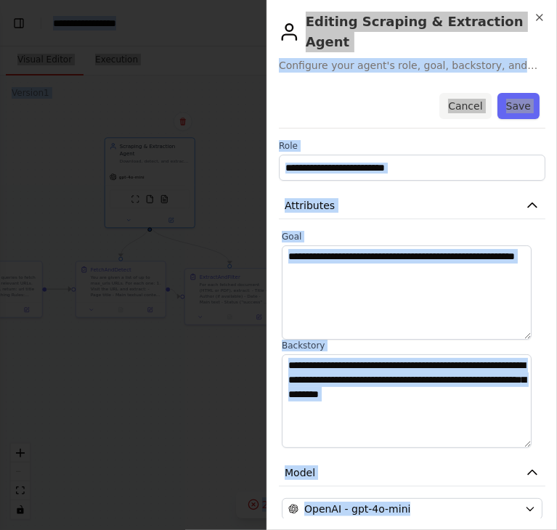
click at [467, 94] on button "Cancel" at bounding box center [465, 106] width 52 height 26
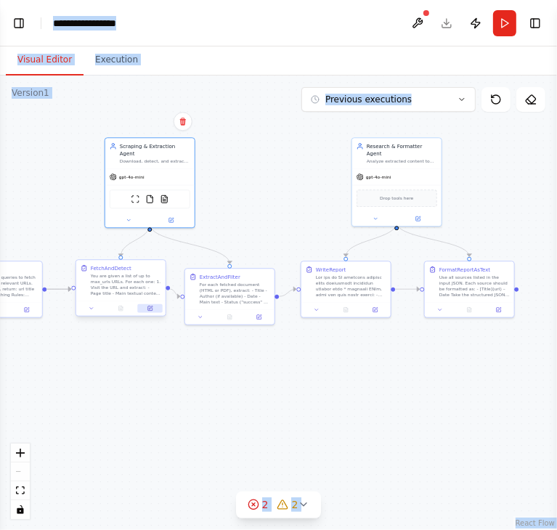
click at [148, 309] on icon at bounding box center [150, 308] width 4 height 4
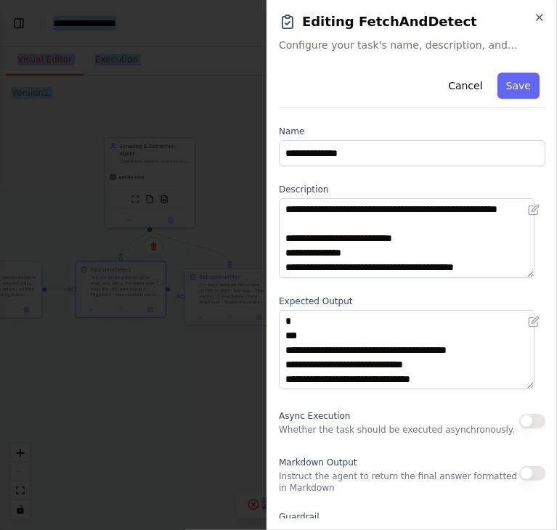
click at [403, 96] on div "Cancel Save" at bounding box center [412, 87] width 266 height 41
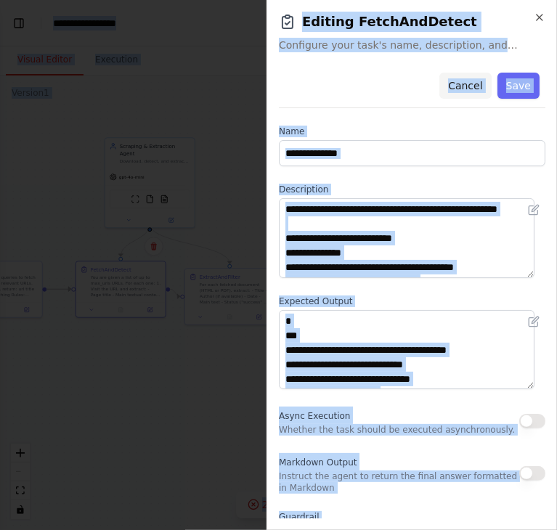
click at [473, 79] on button "Cancel" at bounding box center [465, 86] width 52 height 26
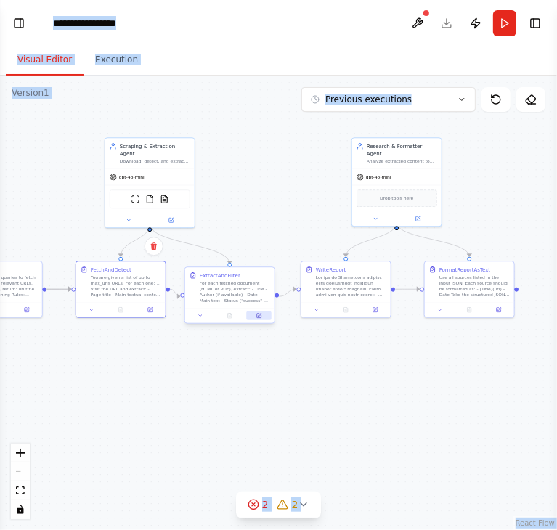
click at [256, 317] on icon at bounding box center [259, 316] width 6 height 6
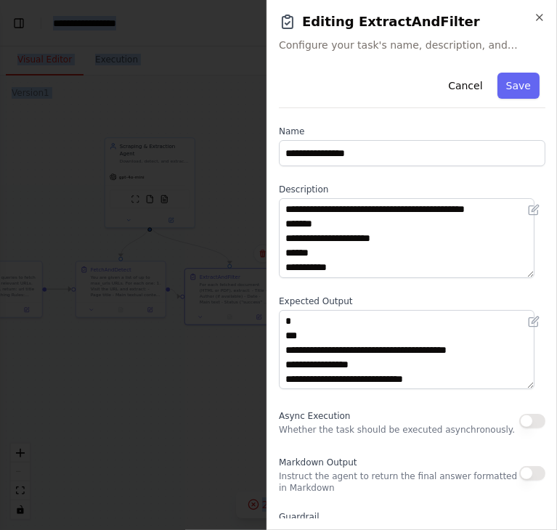
click at [383, 94] on div "Cancel Save" at bounding box center [412, 87] width 266 height 41
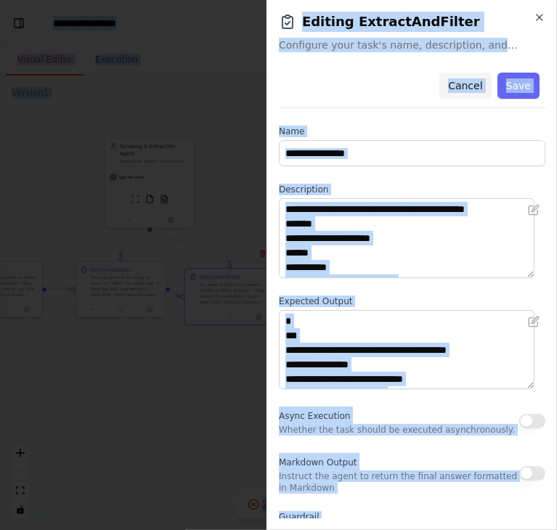
click at [458, 80] on button "Cancel" at bounding box center [465, 86] width 52 height 26
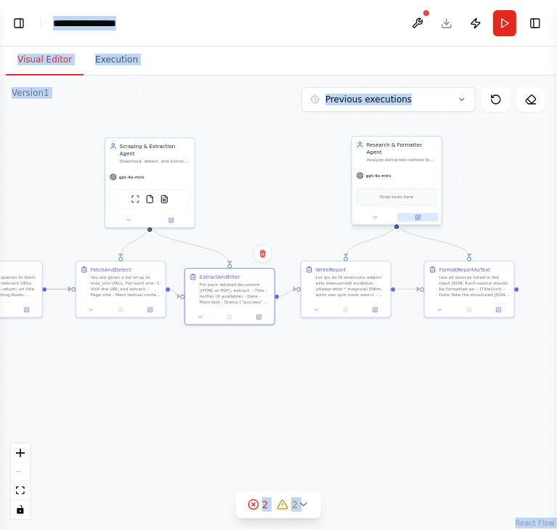
click at [423, 213] on button at bounding box center [417, 217] width 41 height 9
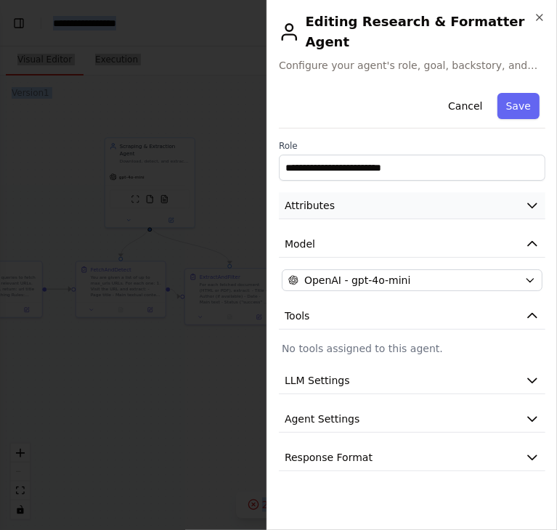
click at [440, 192] on button "Attributes" at bounding box center [412, 205] width 266 height 27
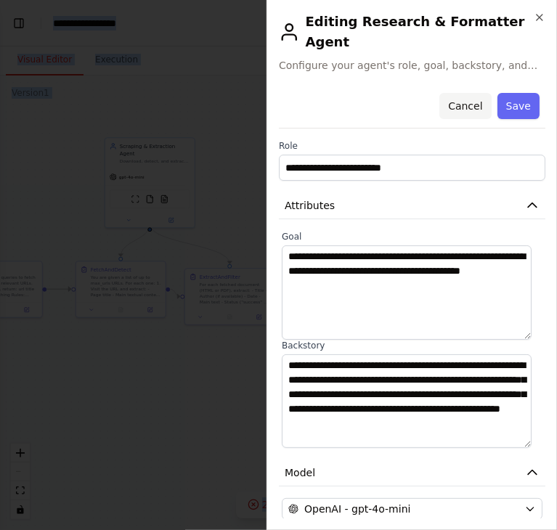
click at [456, 93] on button "Cancel" at bounding box center [465, 106] width 52 height 26
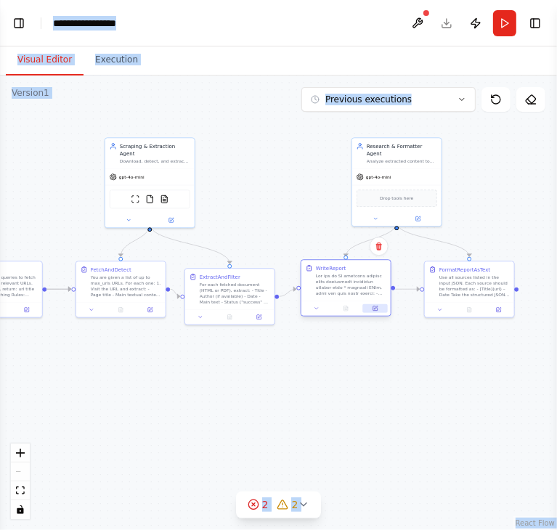
click at [373, 307] on icon at bounding box center [375, 308] width 4 height 4
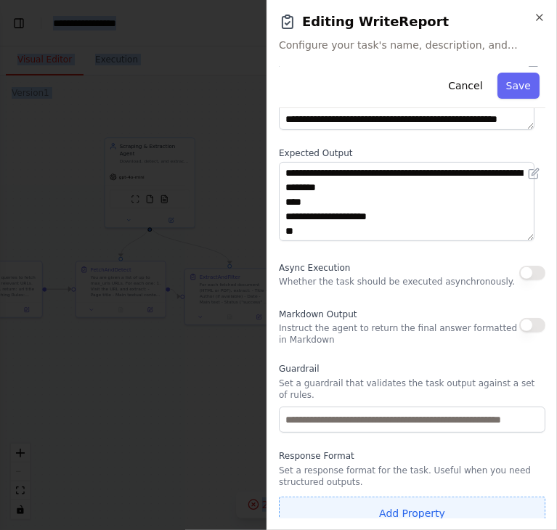
scroll to position [147, 0]
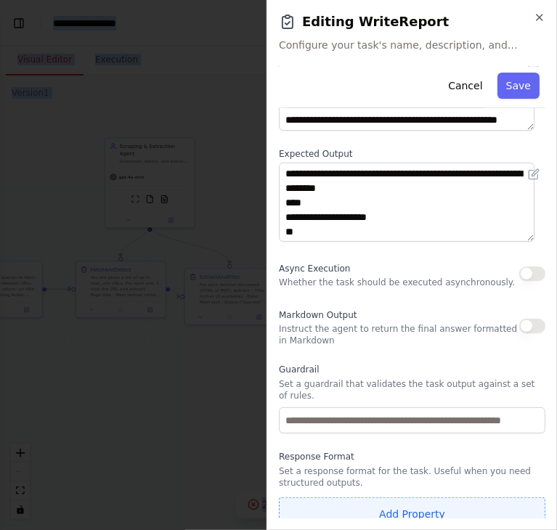
click at [444, 497] on button "Add Property" at bounding box center [412, 513] width 266 height 33
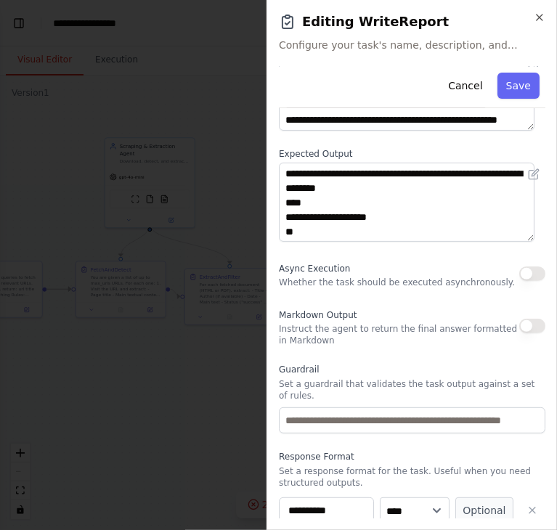
scroll to position [186, 0]
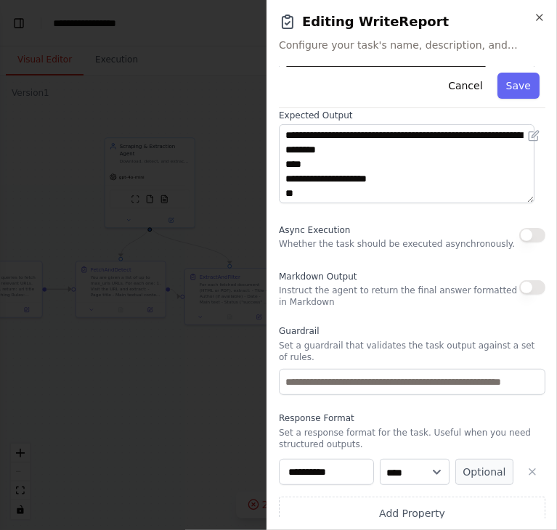
click at [457, 412] on label "Response Format" at bounding box center [412, 418] width 266 height 12
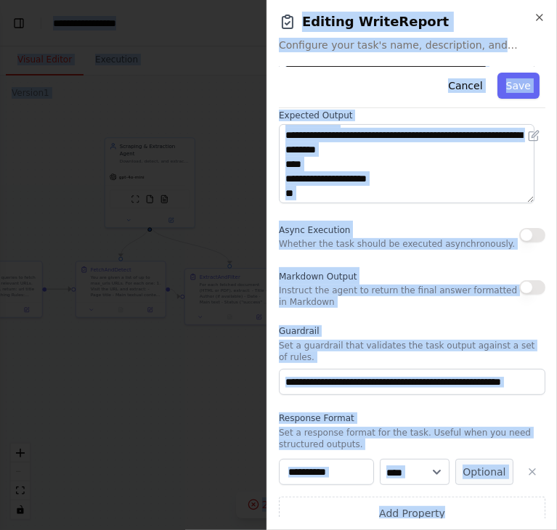
copy body "BETA Hello! I'm the CrewAI assistant. What kind of automation do you want to bu…"
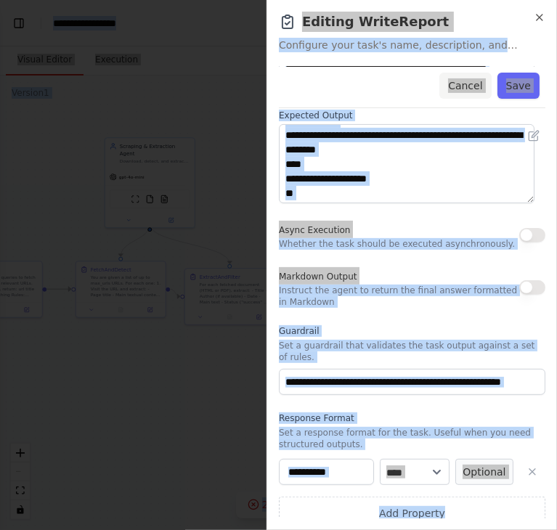
click at [464, 91] on button "Cancel" at bounding box center [465, 86] width 52 height 26
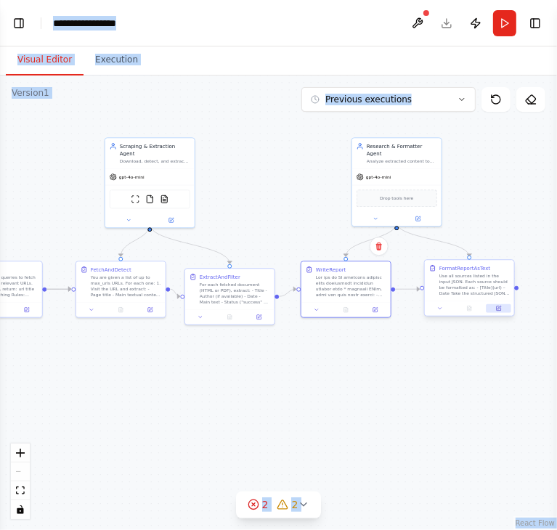
click at [496, 305] on icon at bounding box center [499, 308] width 6 height 6
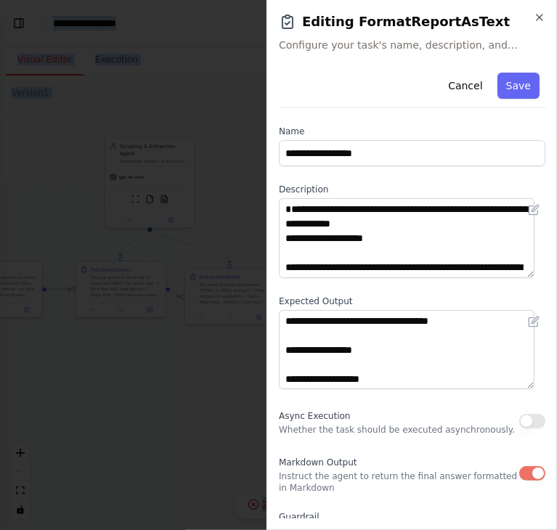
click at [422, 92] on div "Cancel Save" at bounding box center [412, 87] width 266 height 41
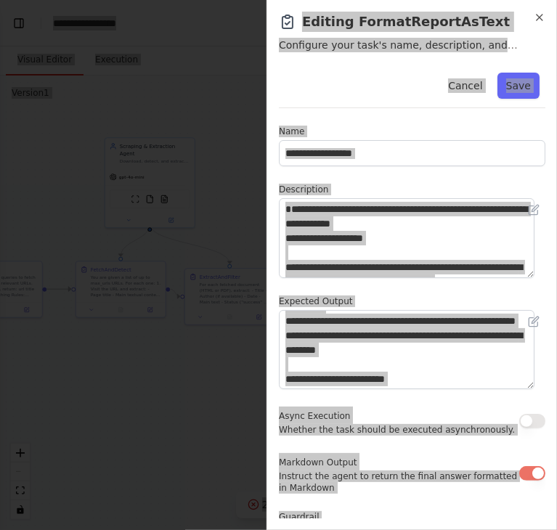
scroll to position [148, 0]
